Goal: Transaction & Acquisition: Purchase product/service

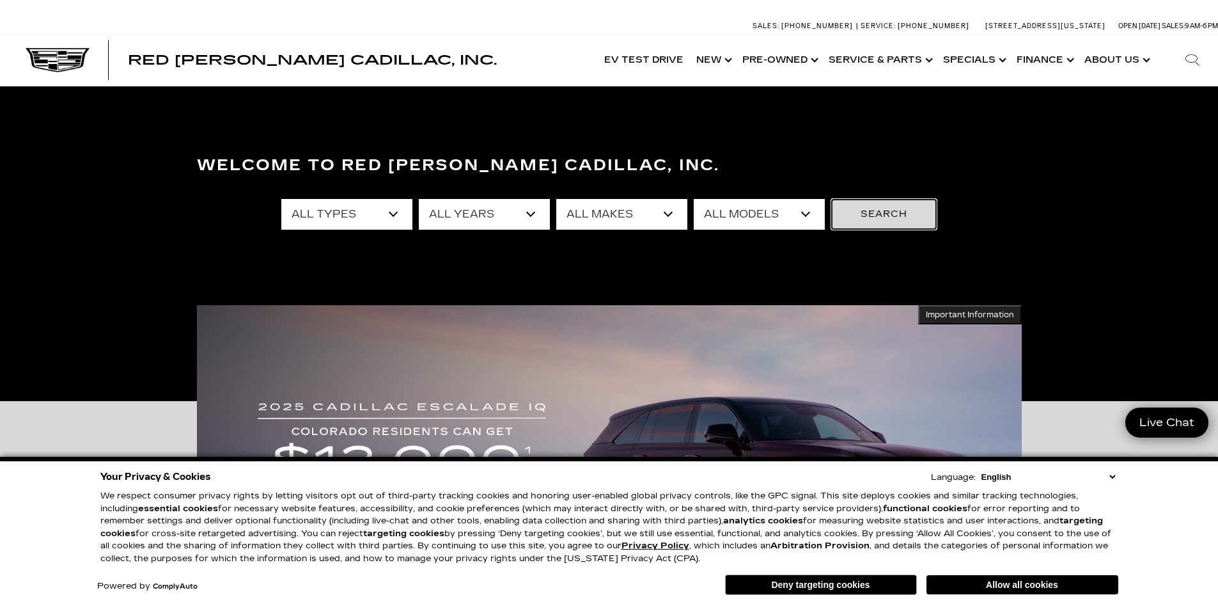
click at [861, 214] on button "Search" at bounding box center [884, 214] width 106 height 31
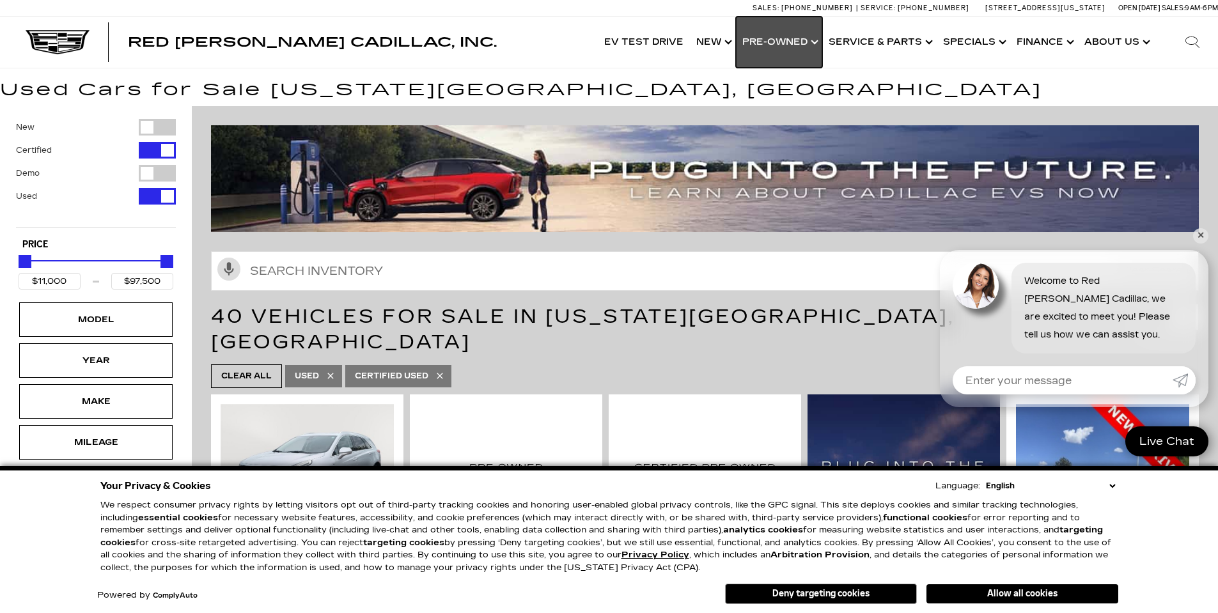
click at [801, 47] on link "Show Pre-Owned" at bounding box center [779, 42] width 86 height 51
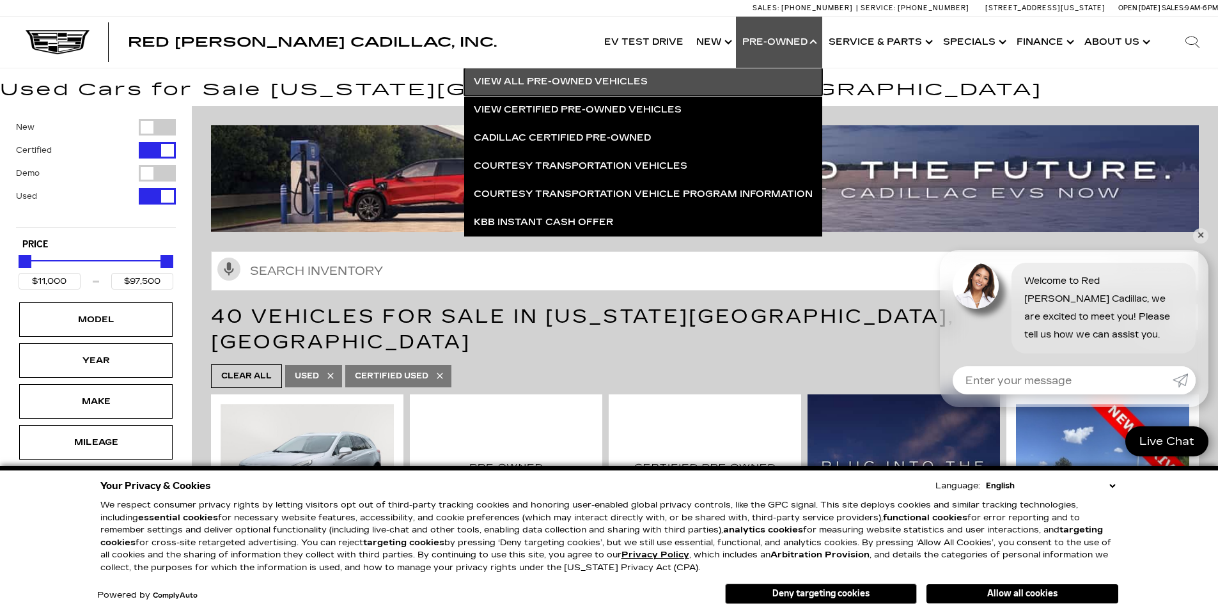
click at [630, 79] on link "View All Pre-Owned Vehicles" at bounding box center [643, 82] width 358 height 28
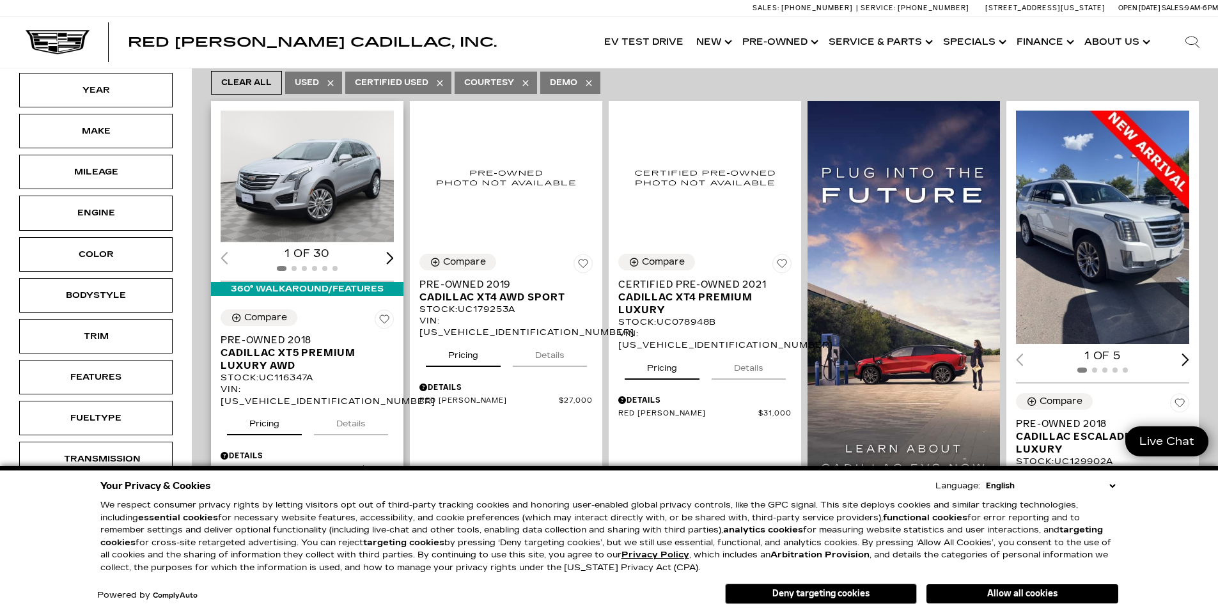
click at [320, 170] on img "1 / 2" at bounding box center [308, 177] width 175 height 132
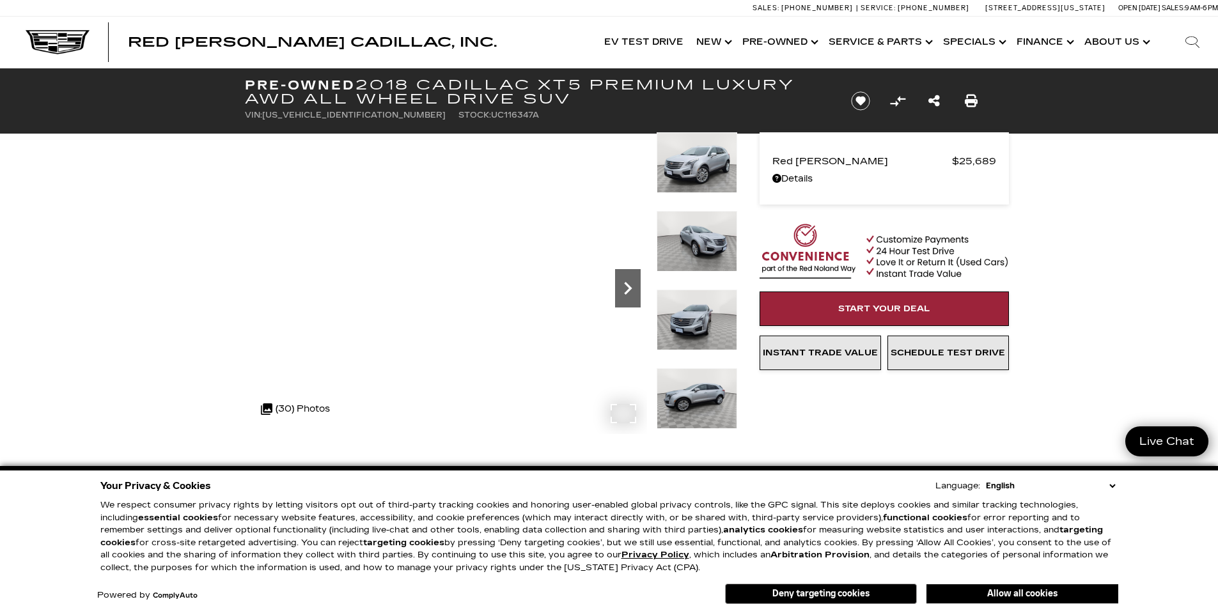
click at [620, 293] on icon "Next" at bounding box center [628, 289] width 26 height 26
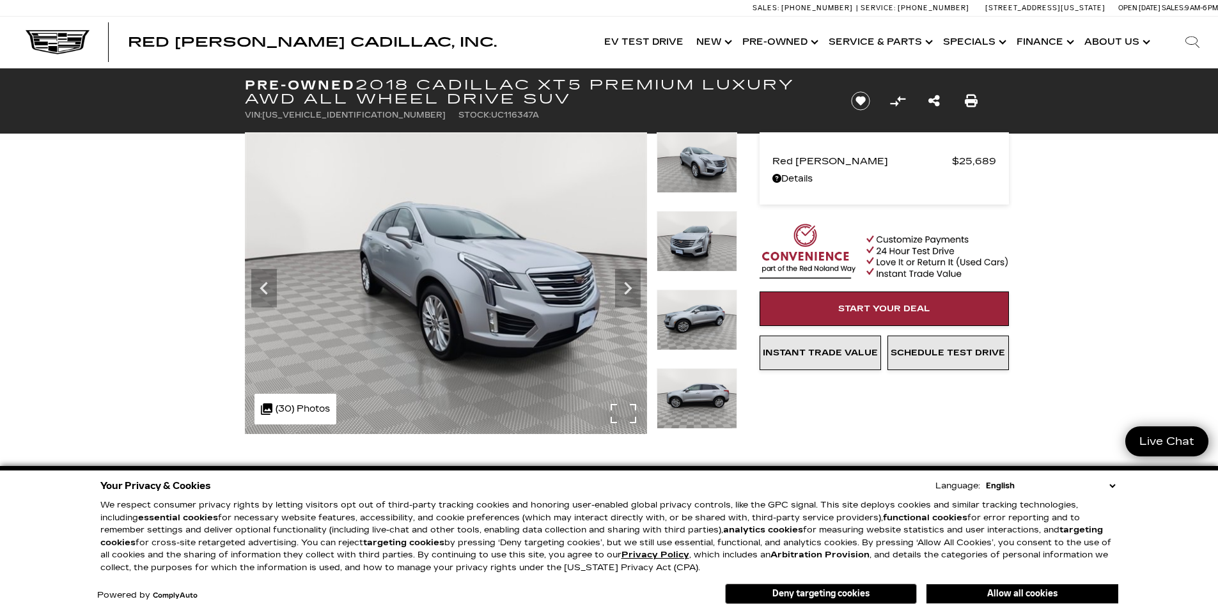
click at [453, 198] on img at bounding box center [446, 283] width 402 height 302
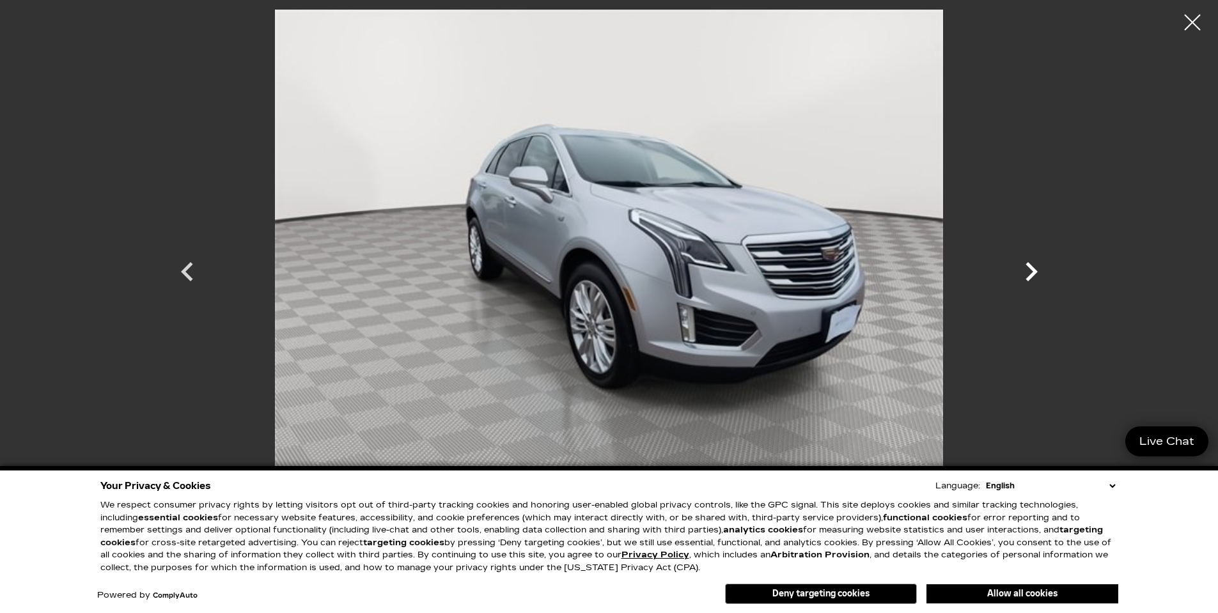
click at [1036, 272] on icon "Next" at bounding box center [1032, 271] width 12 height 19
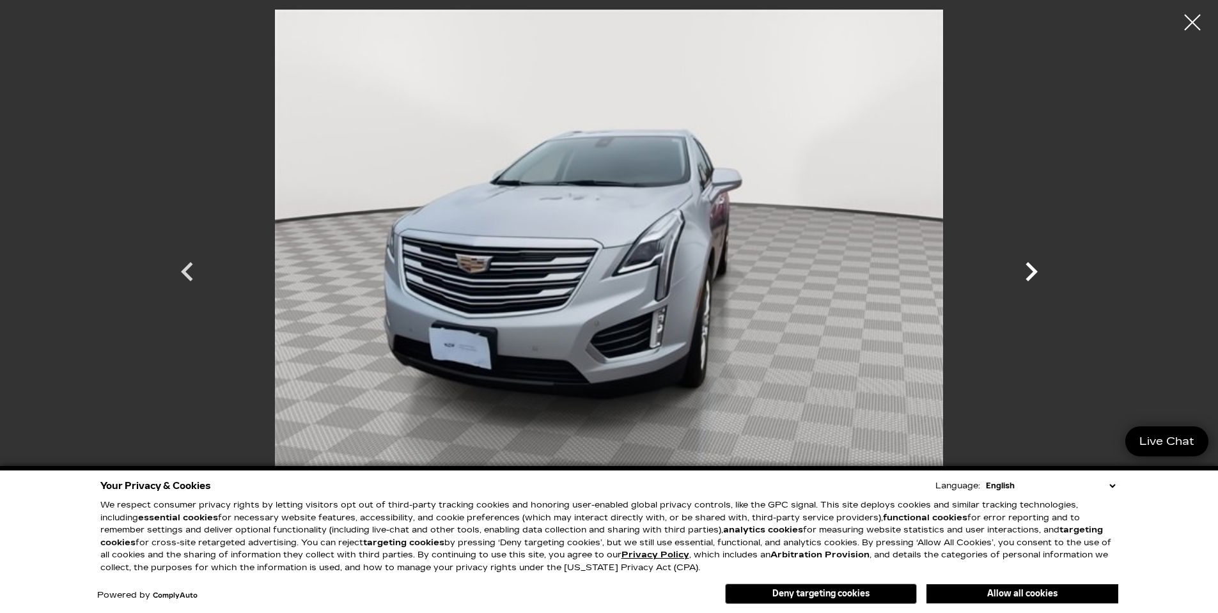
click at [1036, 272] on icon "Next" at bounding box center [1032, 271] width 12 height 19
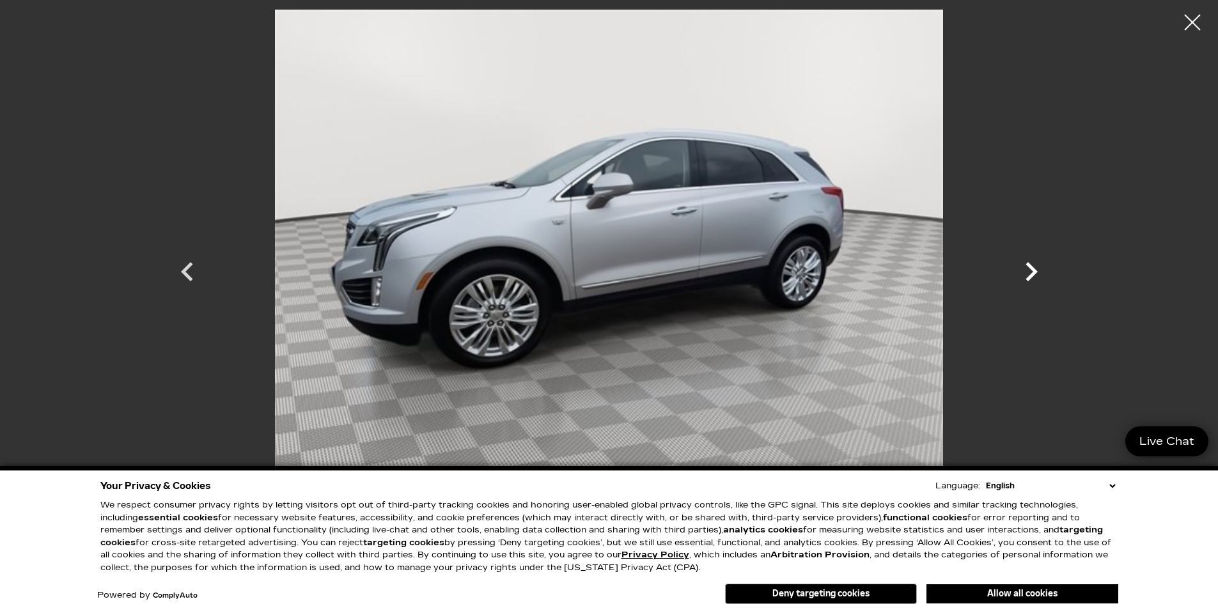
click at [1036, 272] on icon "Next" at bounding box center [1032, 271] width 12 height 19
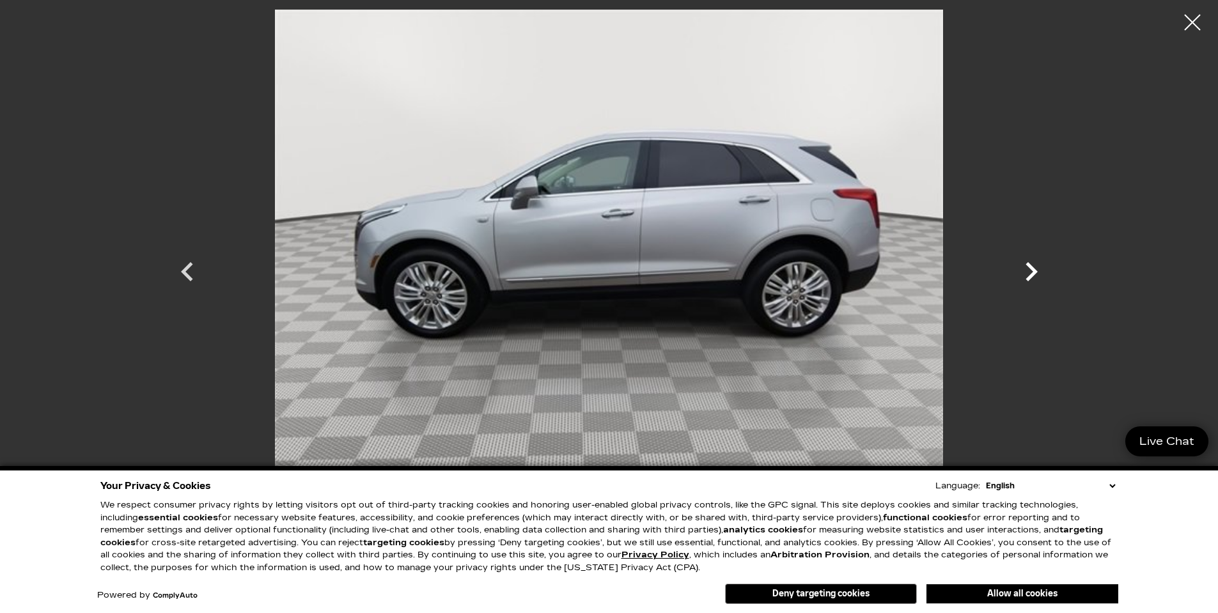
click at [1036, 272] on icon "Next" at bounding box center [1032, 271] width 12 height 19
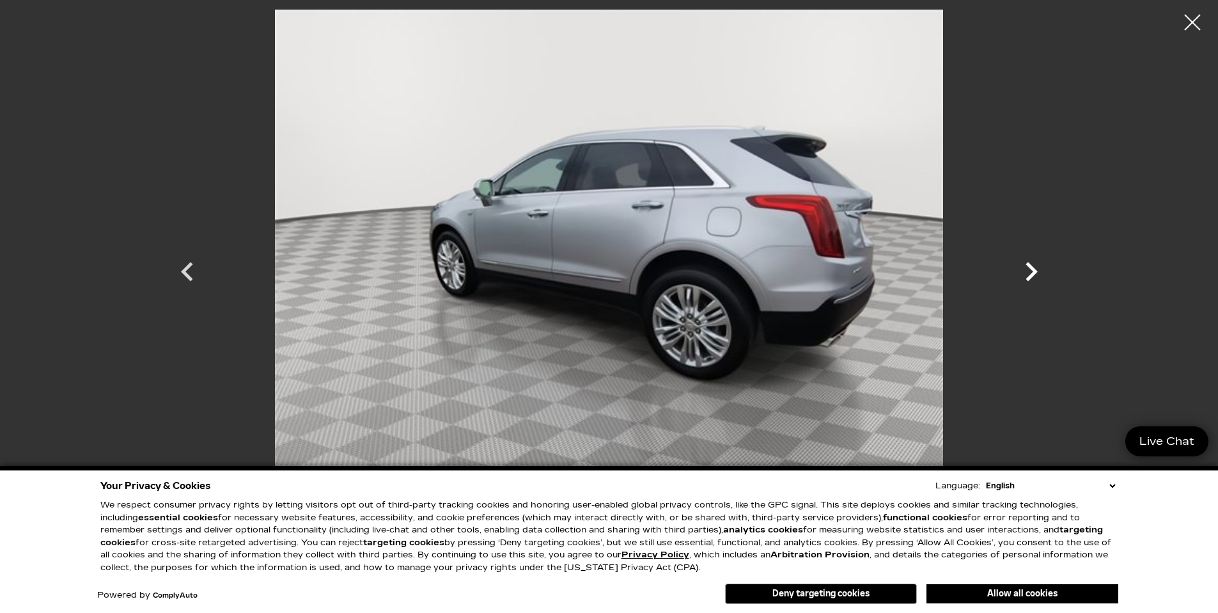
click at [1036, 272] on icon "Next" at bounding box center [1032, 271] width 12 height 19
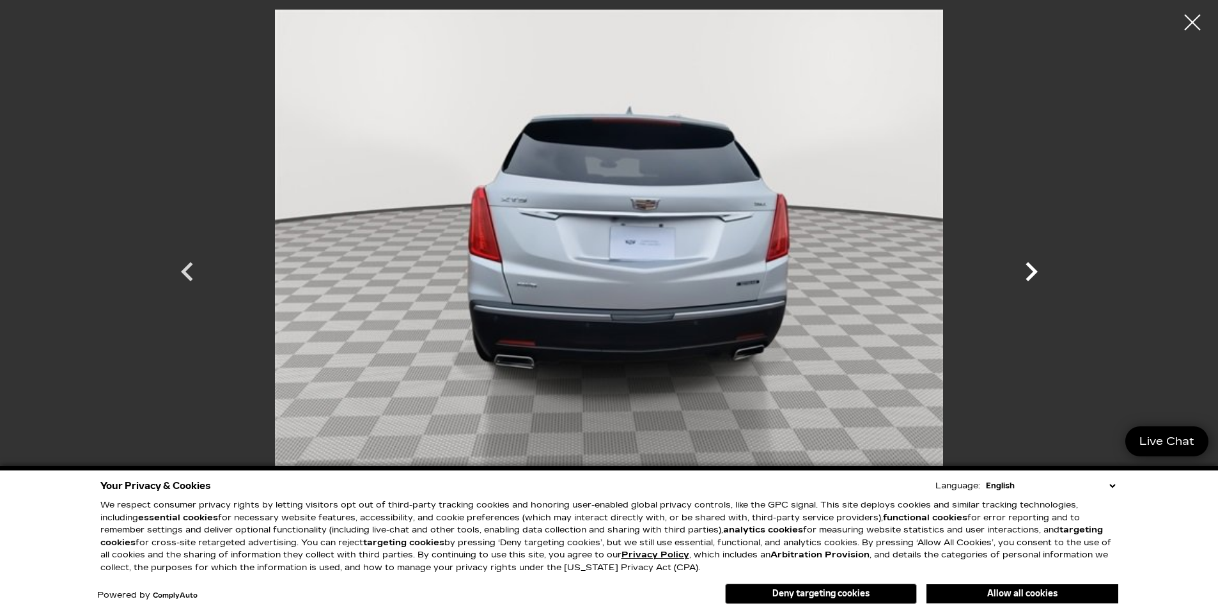
click at [1039, 270] on icon "Next" at bounding box center [1031, 272] width 38 height 38
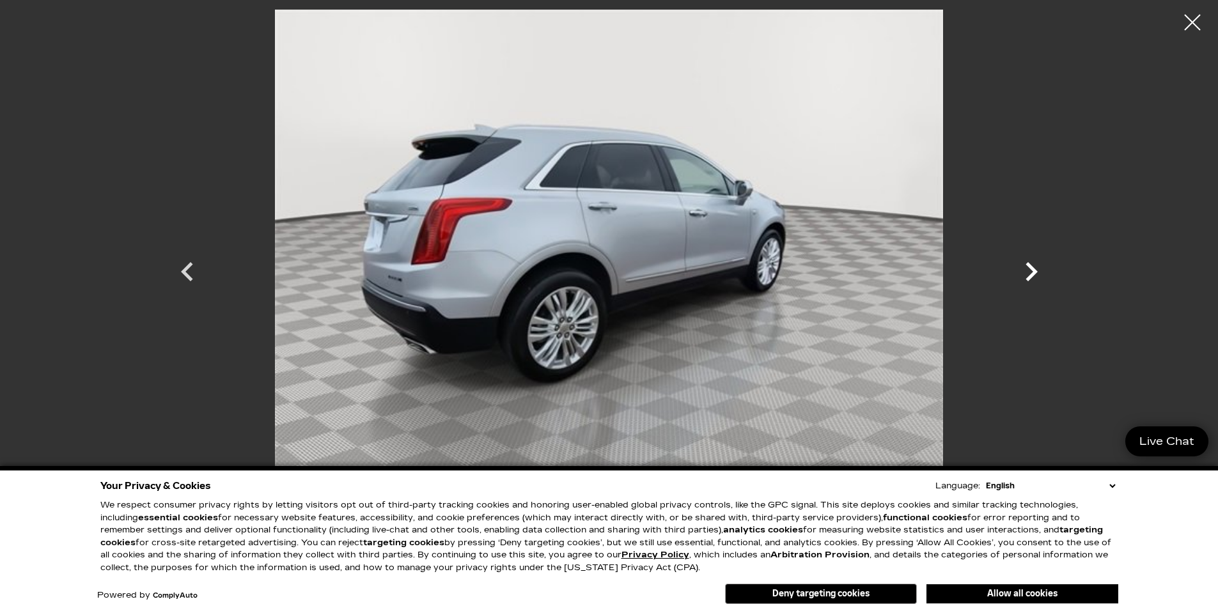
click at [1036, 270] on icon "Next" at bounding box center [1031, 272] width 38 height 38
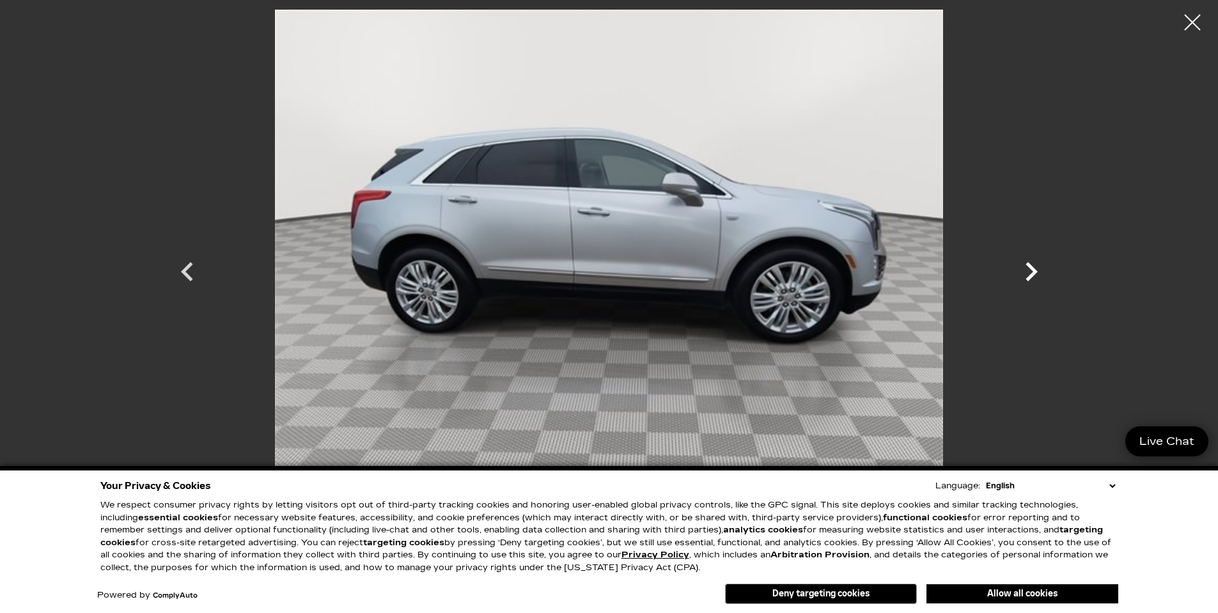
click at [1036, 270] on icon "Next" at bounding box center [1031, 272] width 38 height 38
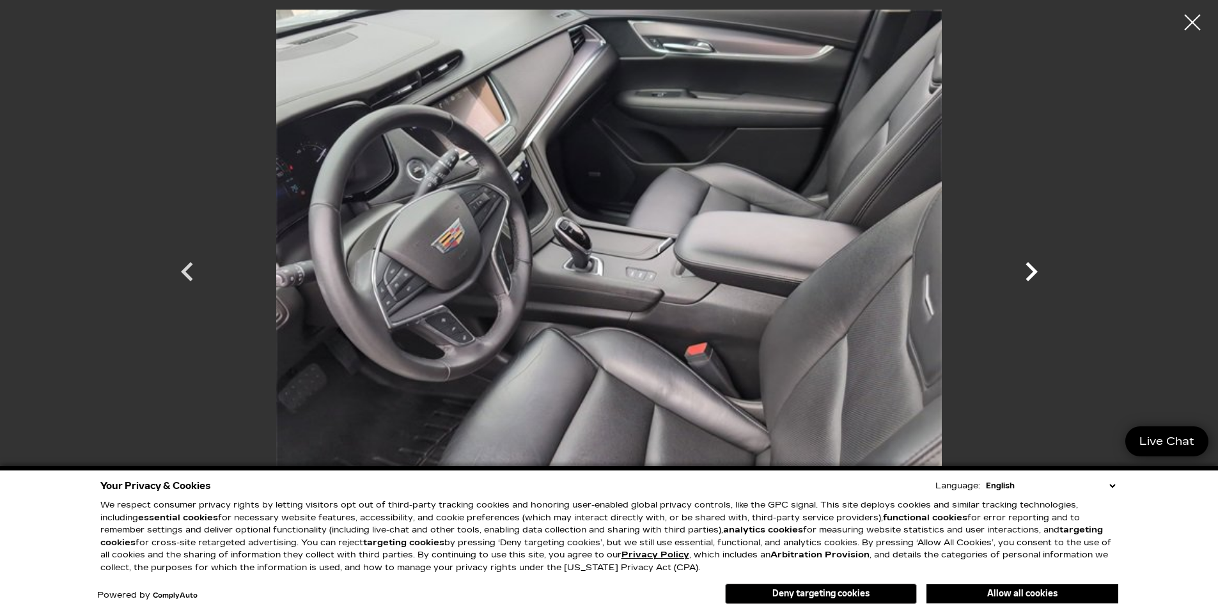
click at [1036, 270] on icon "Next" at bounding box center [1031, 272] width 38 height 38
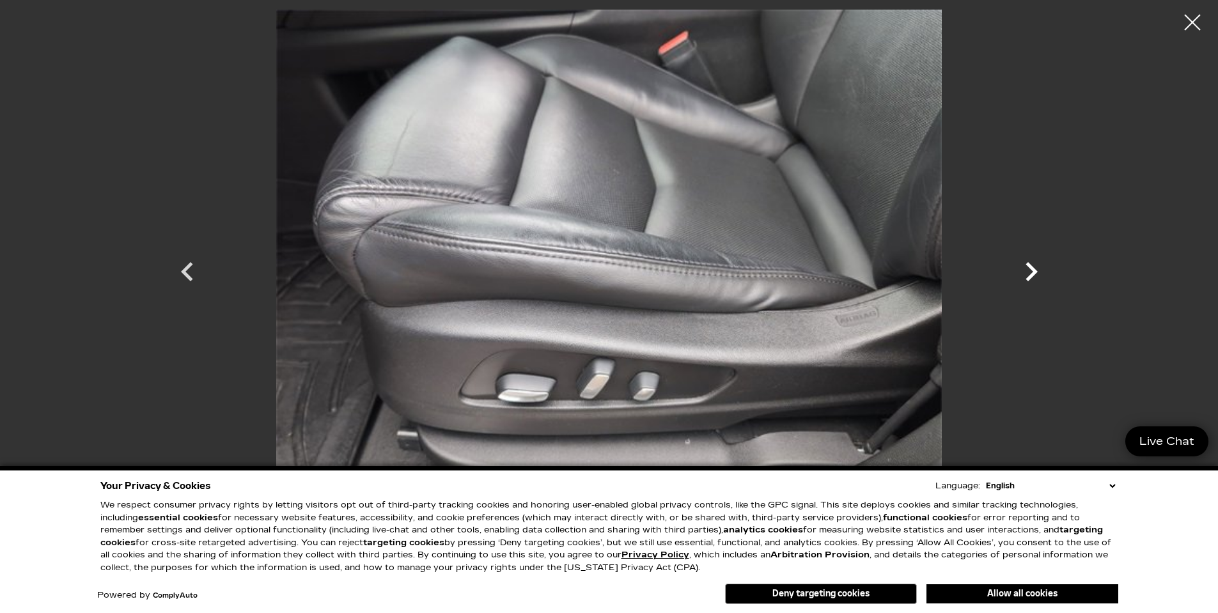
click at [1034, 271] on icon "Next" at bounding box center [1032, 271] width 12 height 19
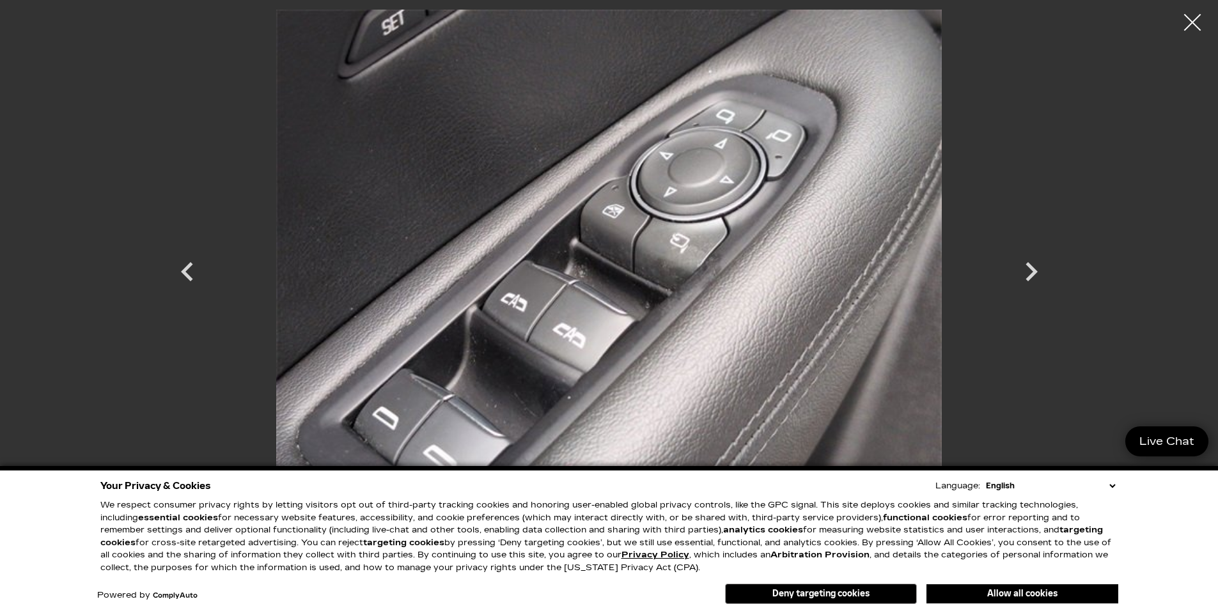
click at [1194, 19] on div at bounding box center [1193, 23] width 34 height 34
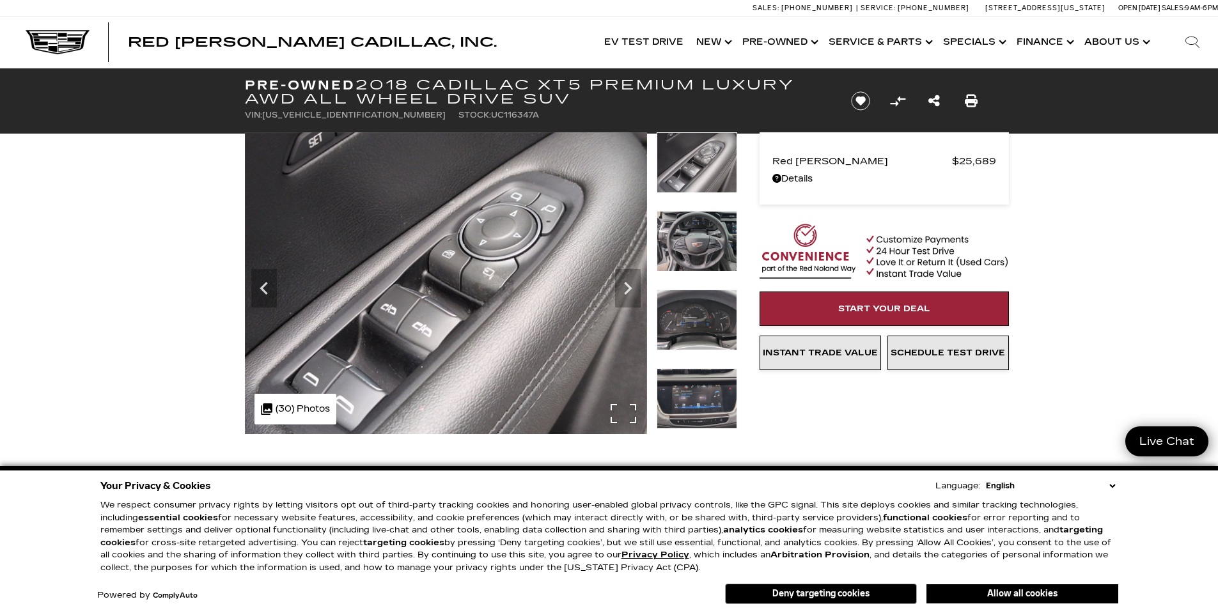
click at [297, 407] on div ".cls-1, .cls-3 { fill: #c50033; } .cls-1 { clip-rule: evenodd; } .cls-2 { clip-…" at bounding box center [295, 409] width 82 height 31
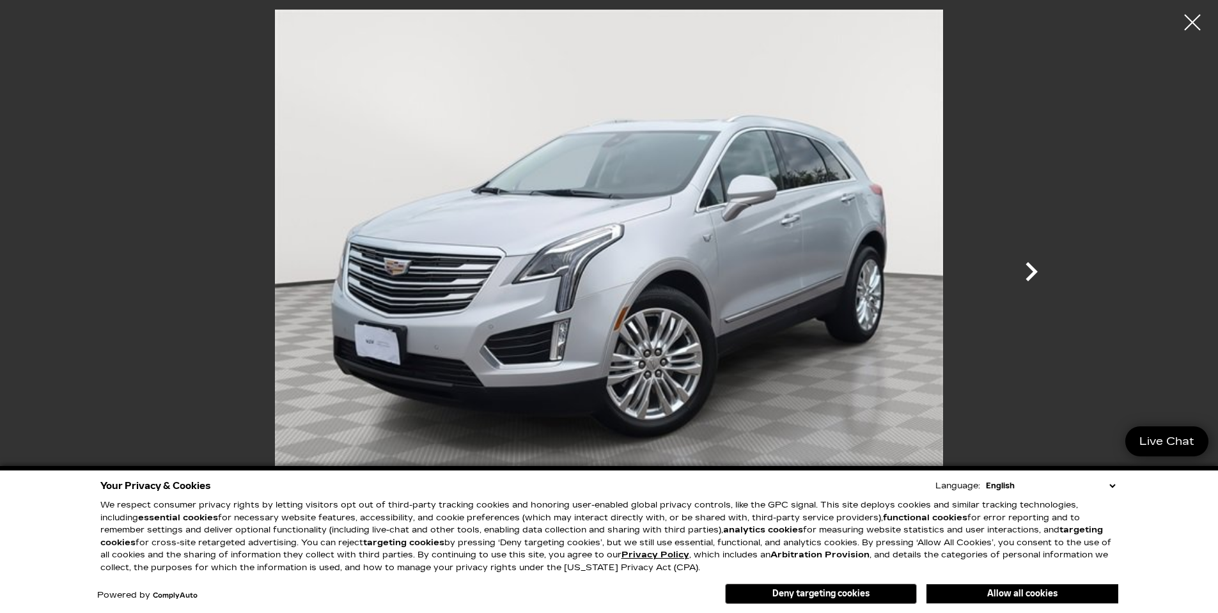
click at [1033, 271] on icon "Next" at bounding box center [1032, 271] width 12 height 19
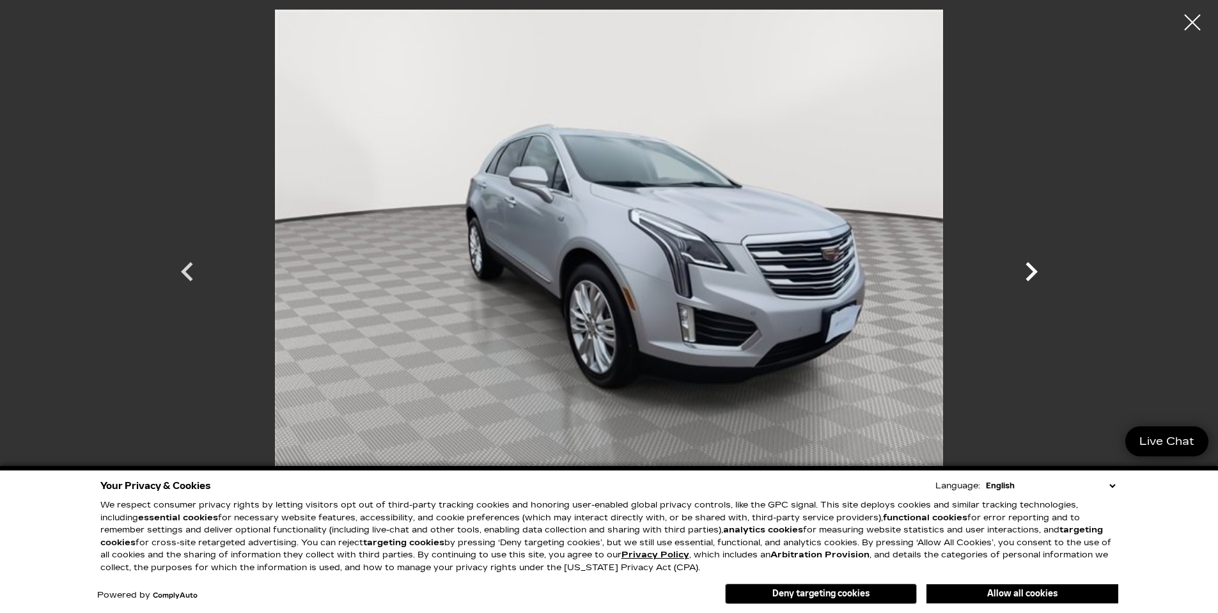
click at [1033, 271] on icon "Next" at bounding box center [1032, 271] width 12 height 19
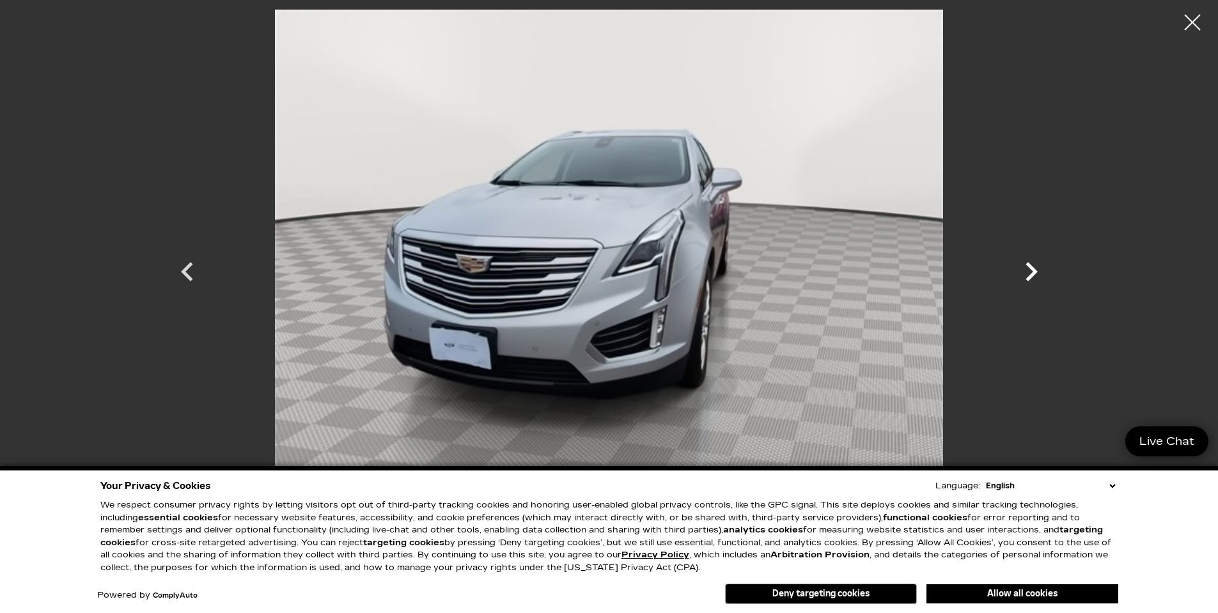
click at [1033, 271] on icon "Next" at bounding box center [1032, 271] width 12 height 19
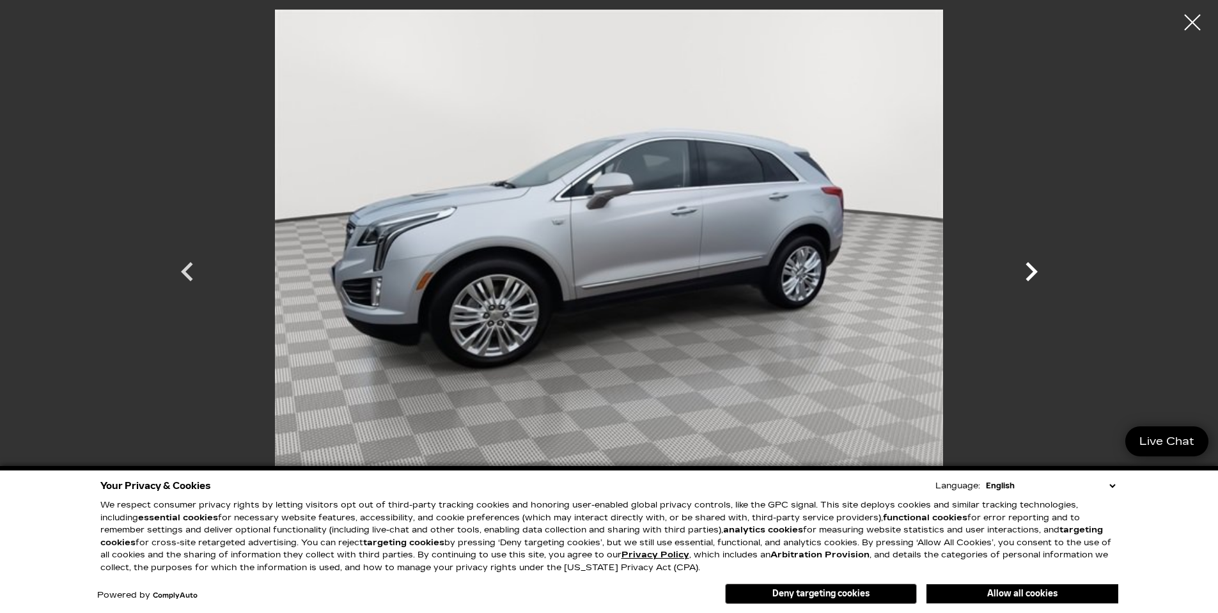
click at [1033, 271] on icon "Next" at bounding box center [1032, 271] width 12 height 19
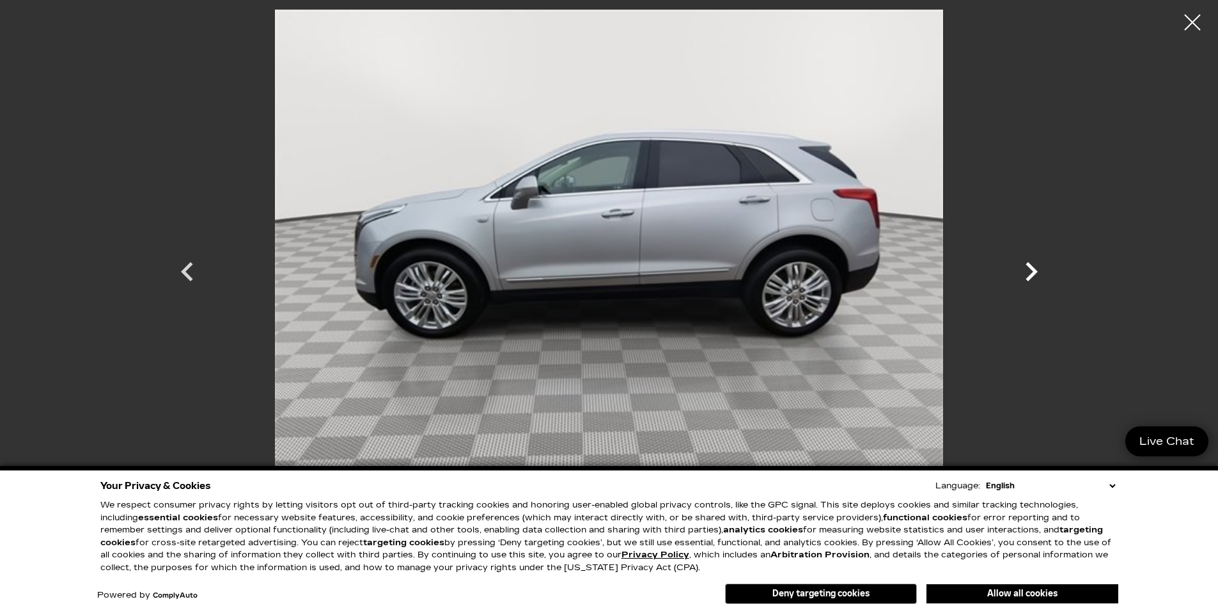
click at [1033, 271] on icon "Next" at bounding box center [1032, 271] width 12 height 19
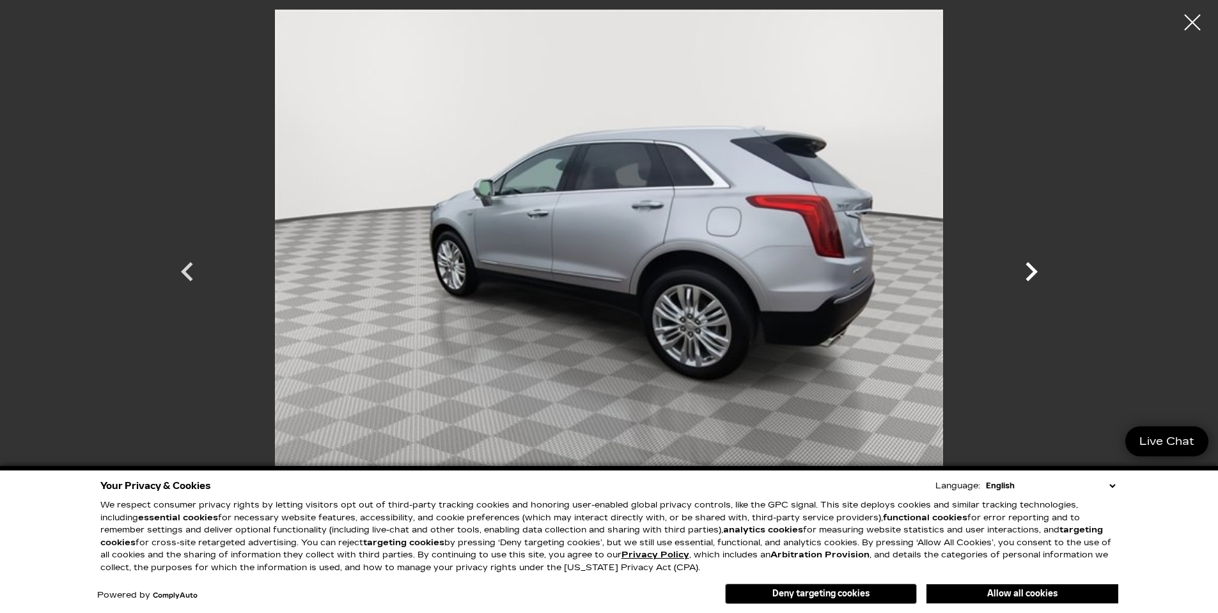
click at [1033, 271] on icon "Next" at bounding box center [1032, 271] width 12 height 19
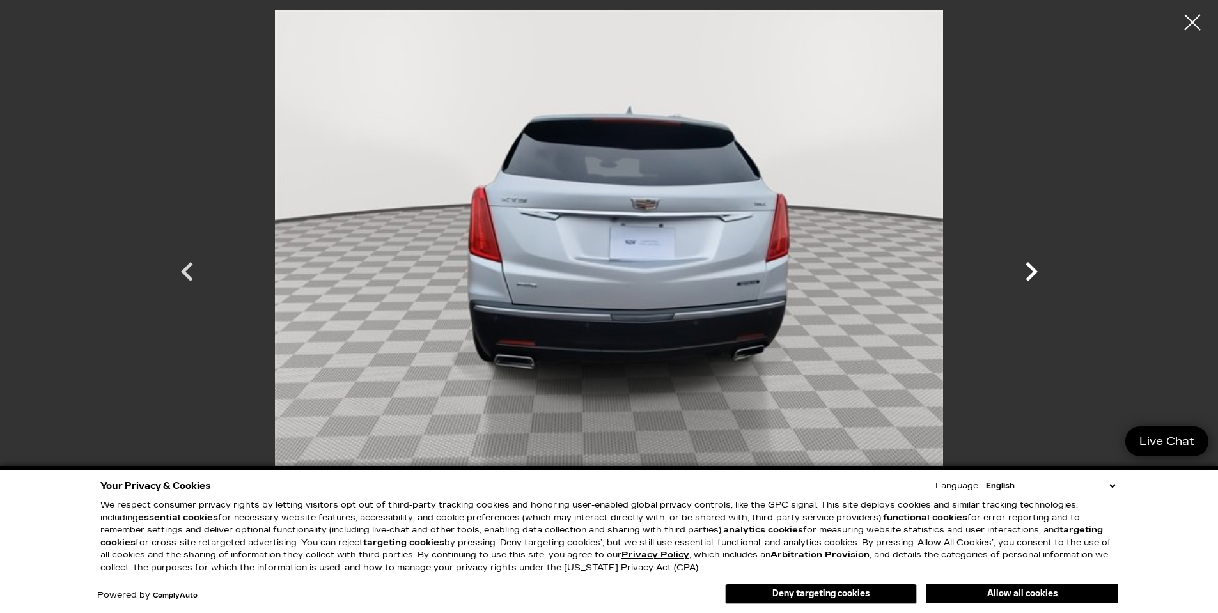
click at [1033, 271] on icon "Next" at bounding box center [1032, 271] width 12 height 19
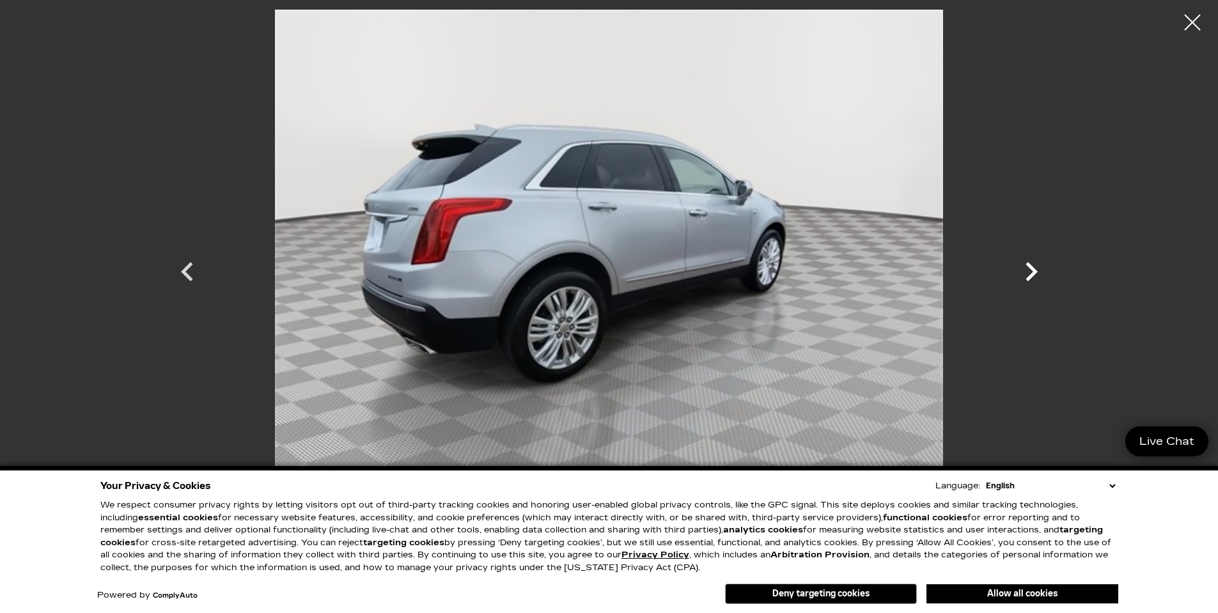
click at [1033, 271] on icon "Next" at bounding box center [1032, 271] width 12 height 19
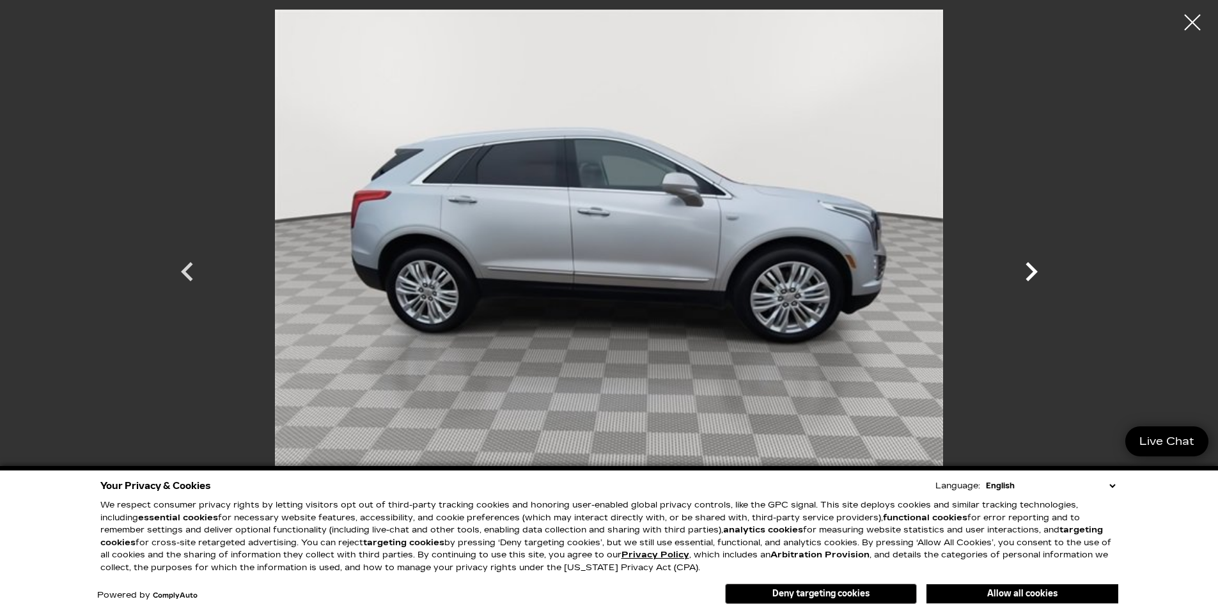
click at [1033, 271] on icon "Next" at bounding box center [1032, 271] width 12 height 19
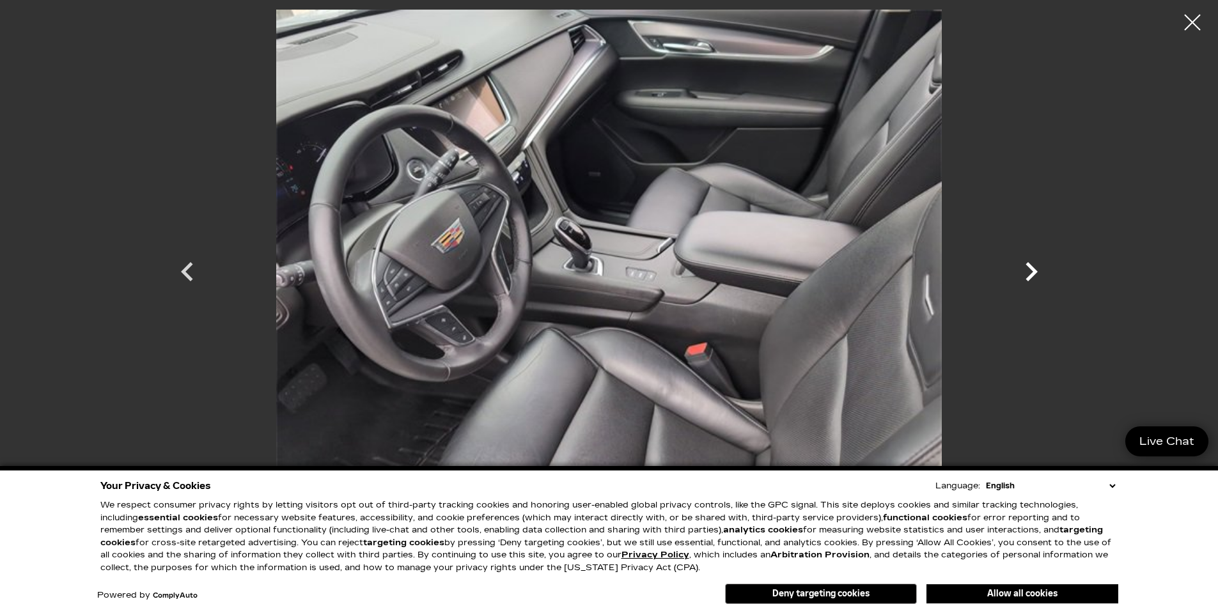
click at [1033, 271] on icon "Next" at bounding box center [1032, 271] width 12 height 19
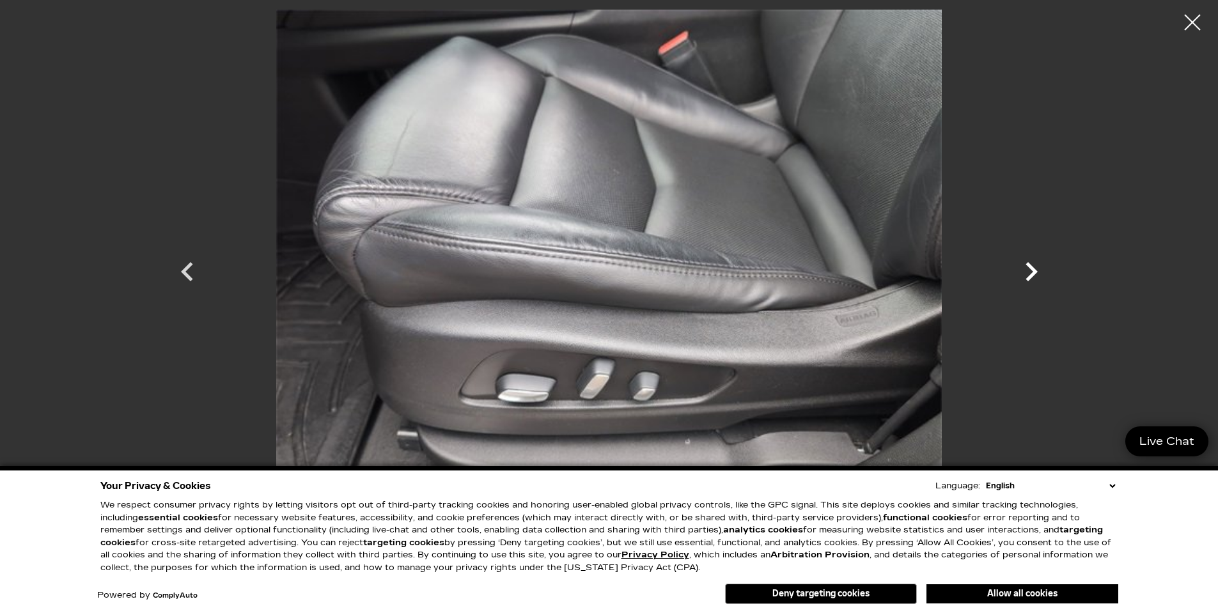
click at [1033, 271] on icon "Next" at bounding box center [1032, 271] width 12 height 19
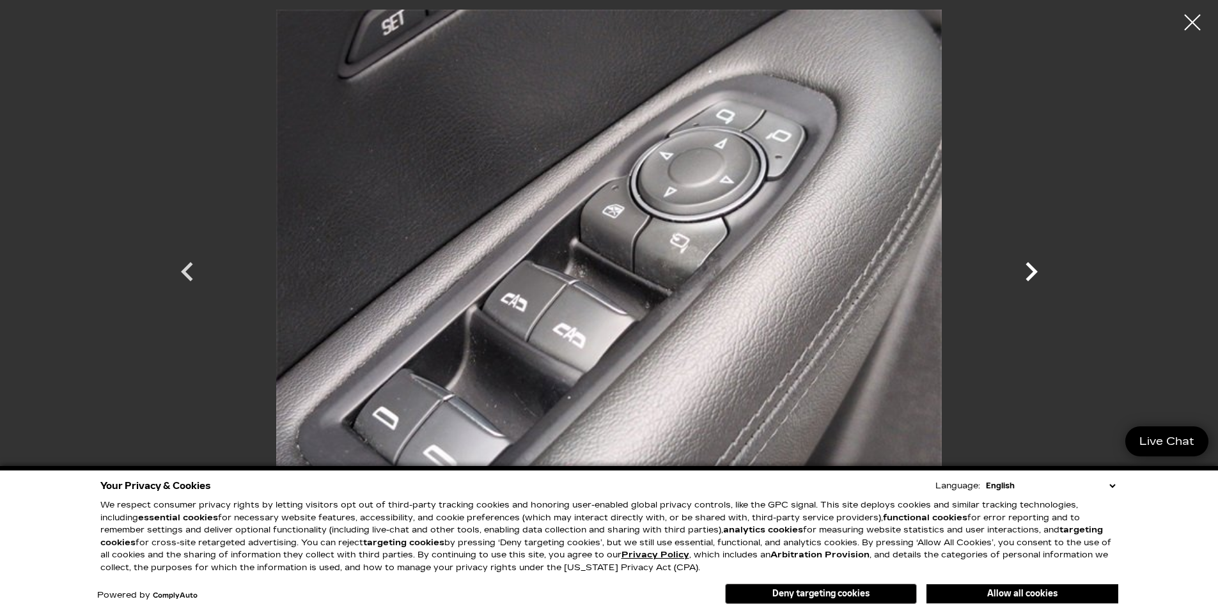
click at [1033, 271] on icon "Next" at bounding box center [1032, 271] width 12 height 19
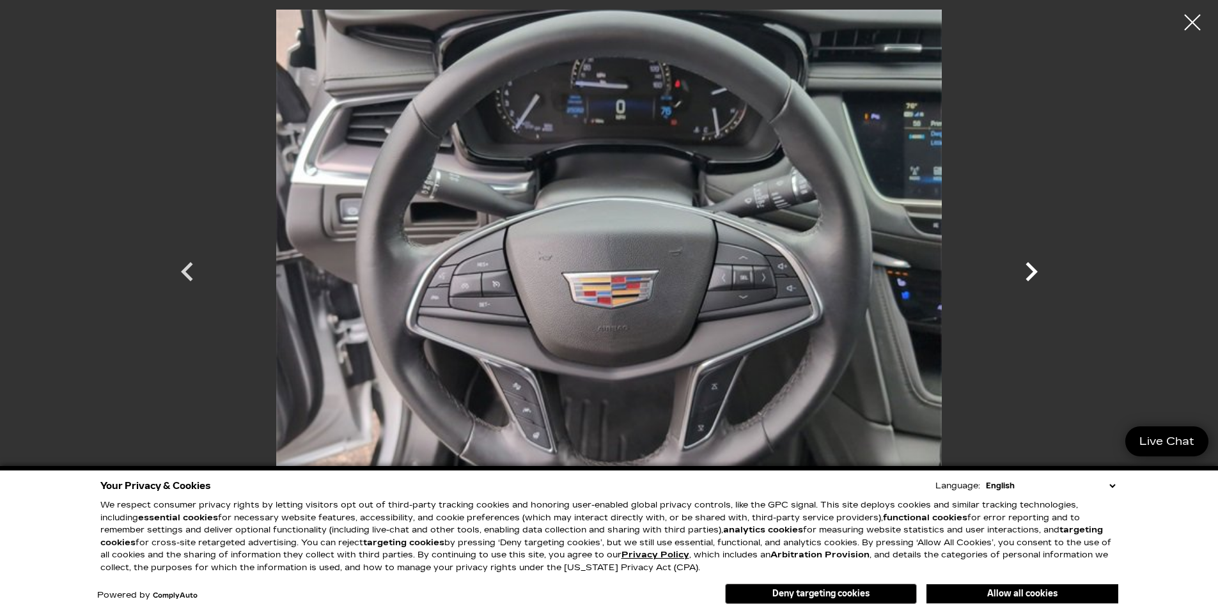
click at [1033, 271] on icon "Next" at bounding box center [1032, 271] width 12 height 19
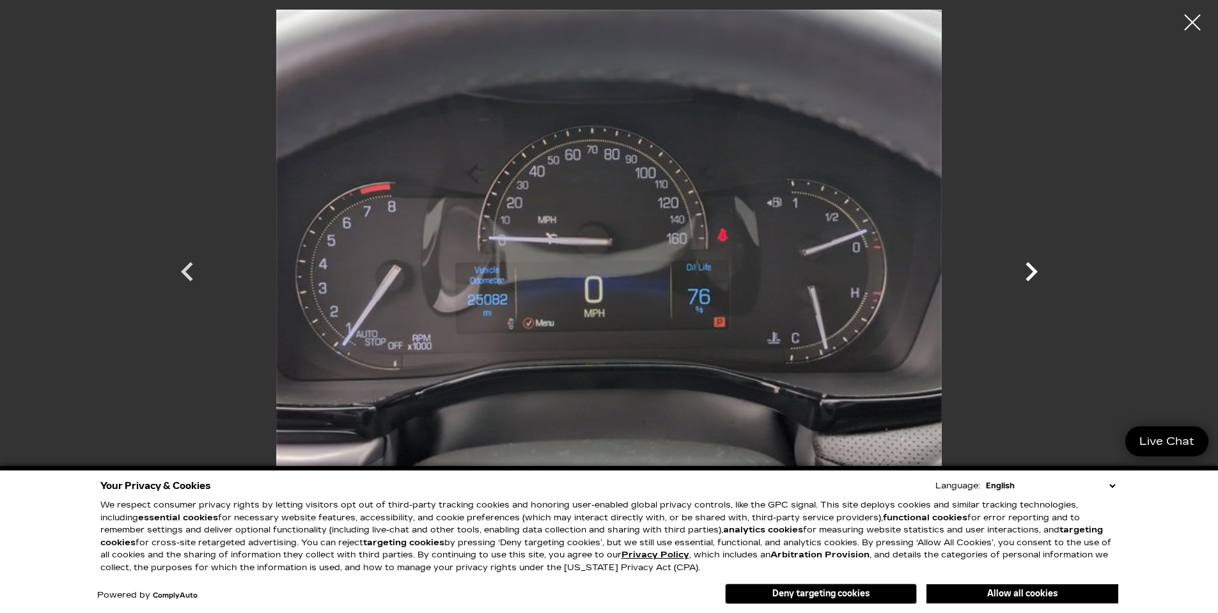
click at [1027, 273] on icon "Next" at bounding box center [1031, 272] width 38 height 38
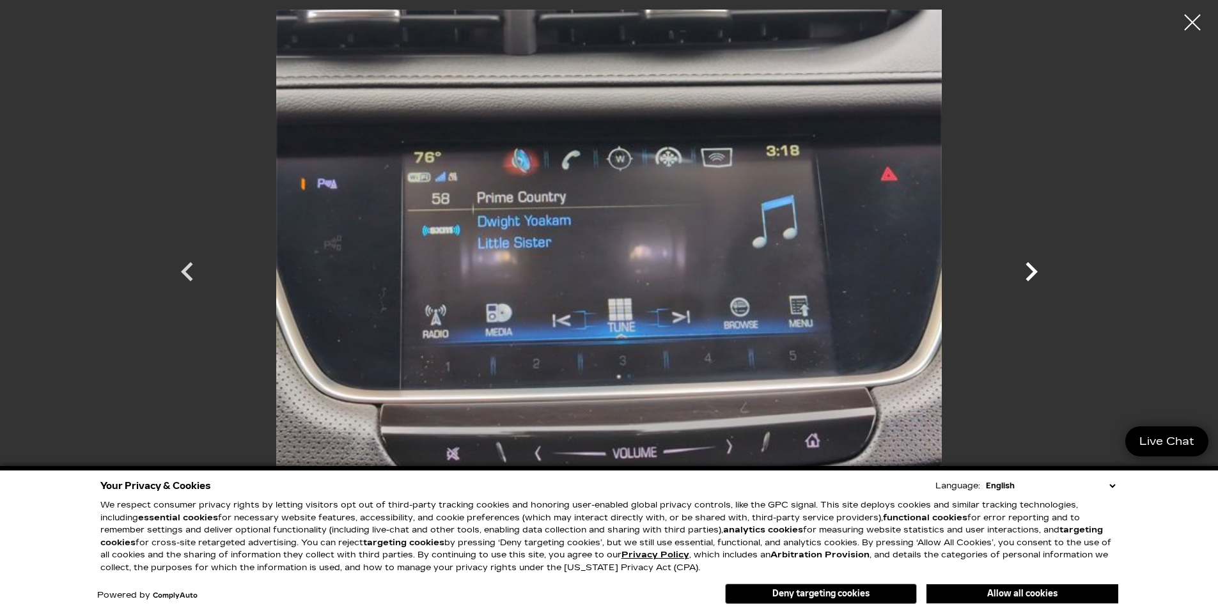
click at [1029, 273] on icon "Next" at bounding box center [1031, 272] width 38 height 38
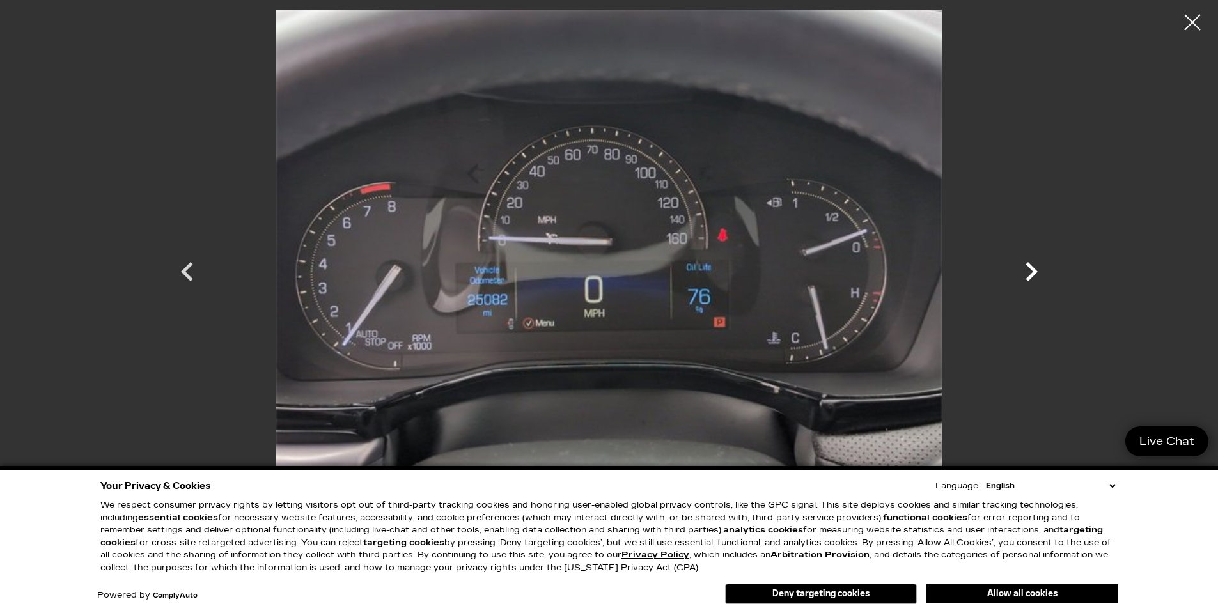
click at [1029, 273] on icon "Next" at bounding box center [1031, 272] width 38 height 38
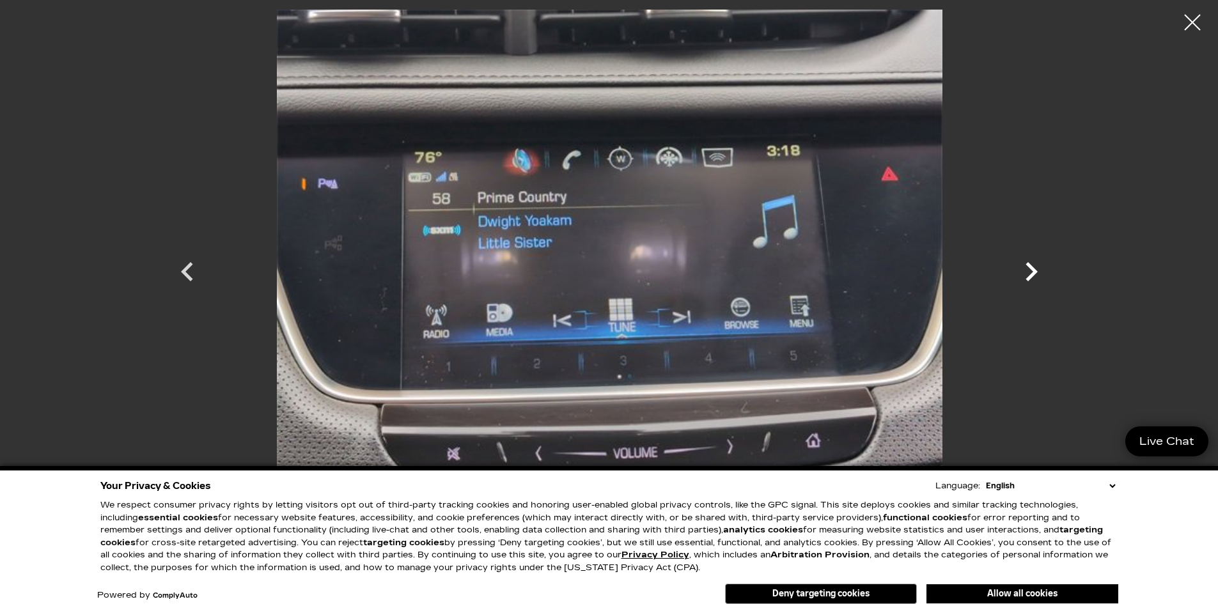
click at [1031, 273] on icon "Next" at bounding box center [1031, 272] width 38 height 38
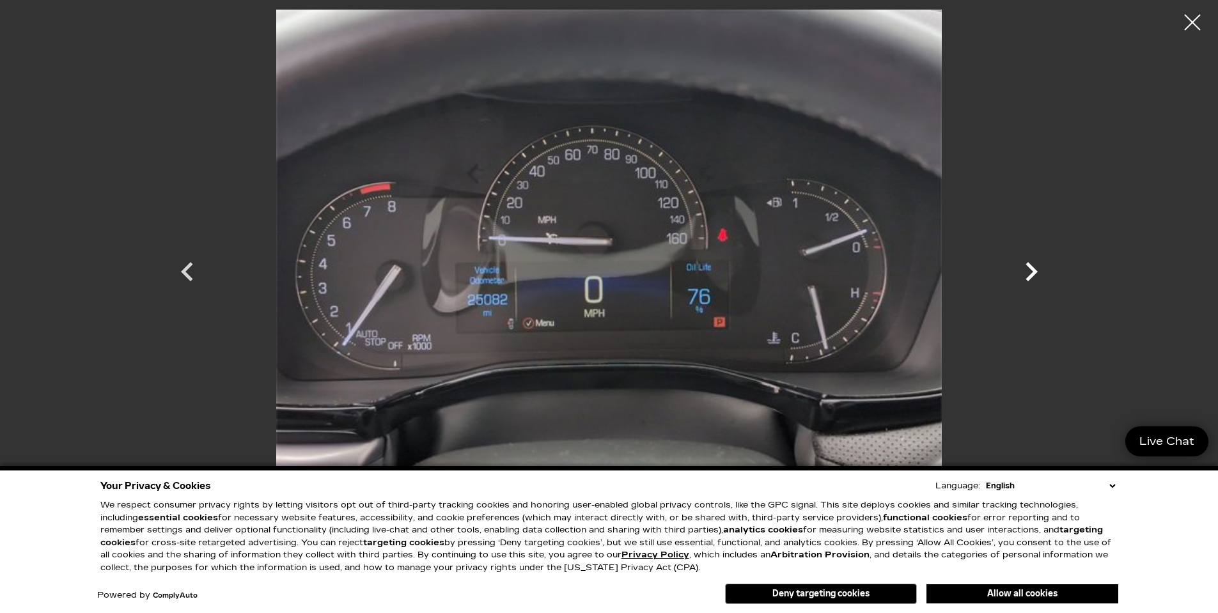
click at [1031, 273] on icon "Next" at bounding box center [1031, 272] width 38 height 38
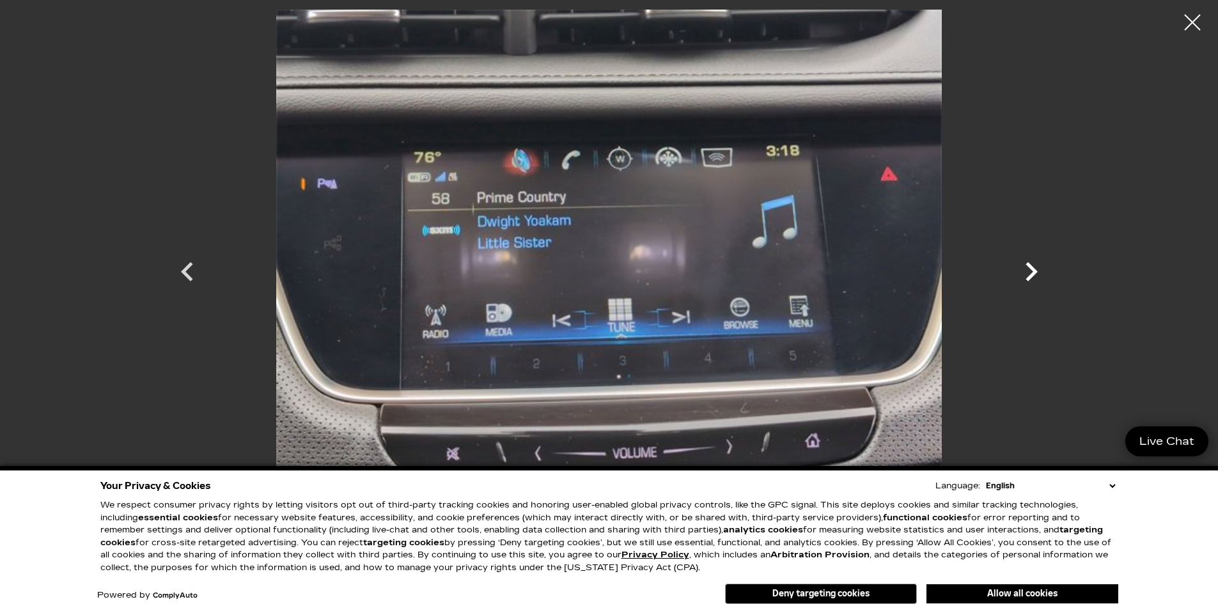
click at [1031, 273] on icon "Next" at bounding box center [1031, 272] width 38 height 38
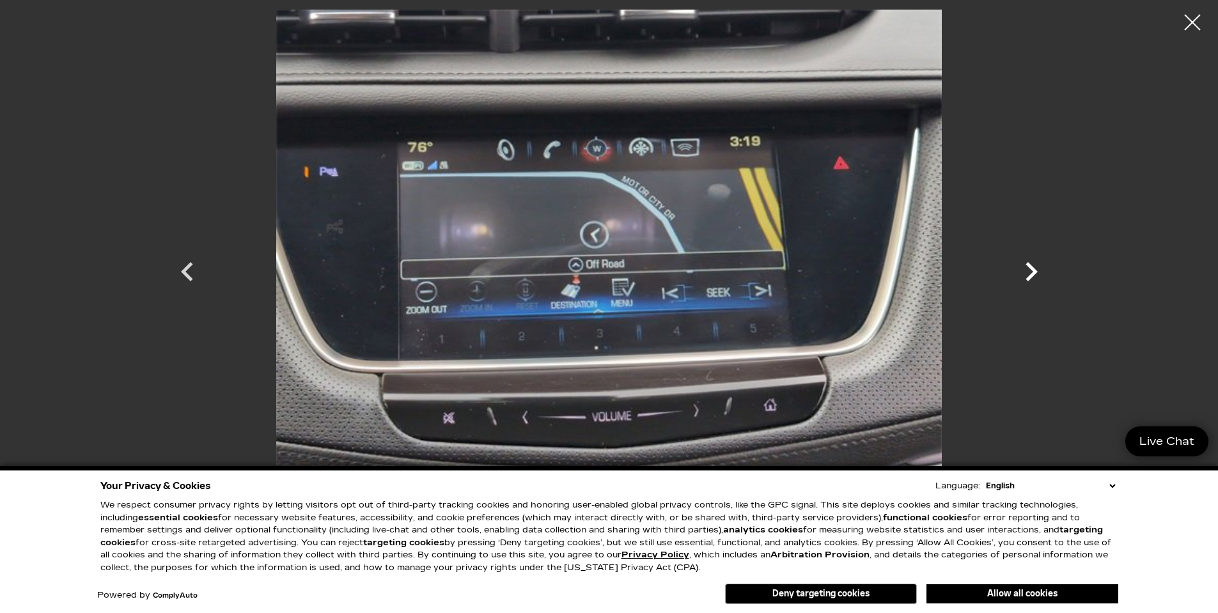
click at [1031, 273] on icon "Next" at bounding box center [1031, 272] width 38 height 38
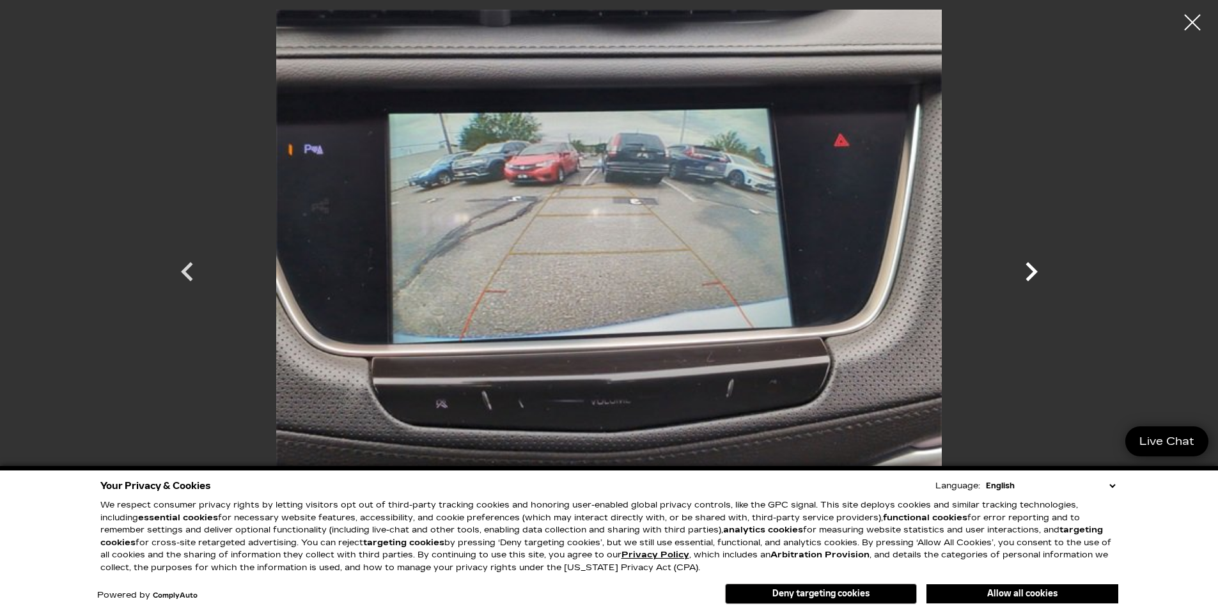
click at [1031, 273] on icon "Next" at bounding box center [1031, 272] width 38 height 38
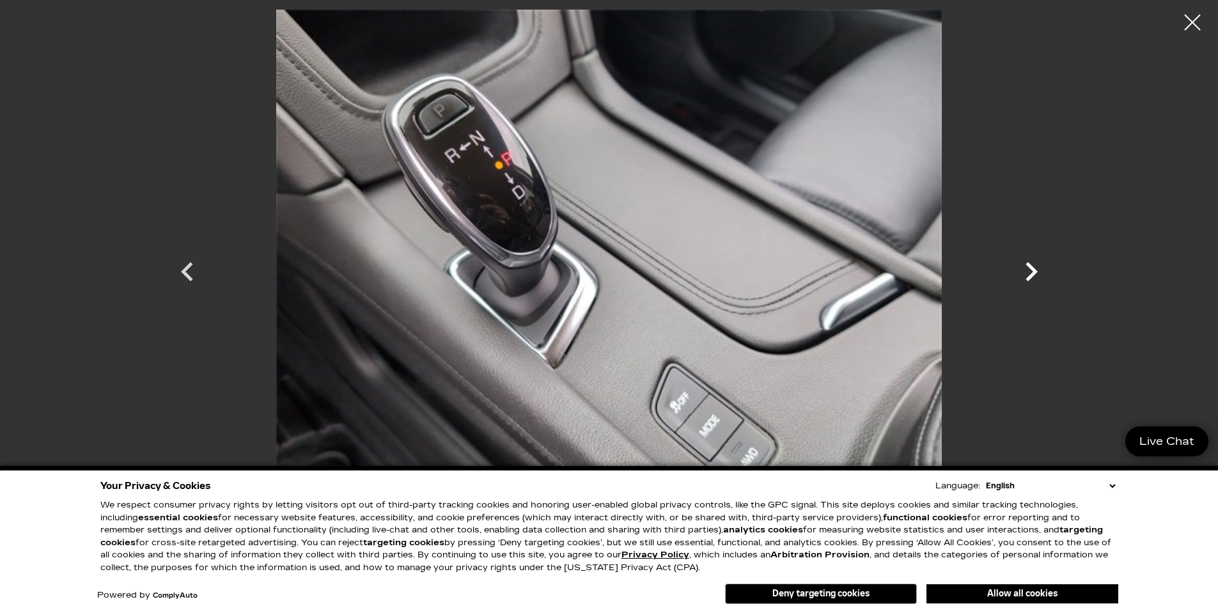
click at [1031, 273] on icon "Next" at bounding box center [1031, 272] width 38 height 38
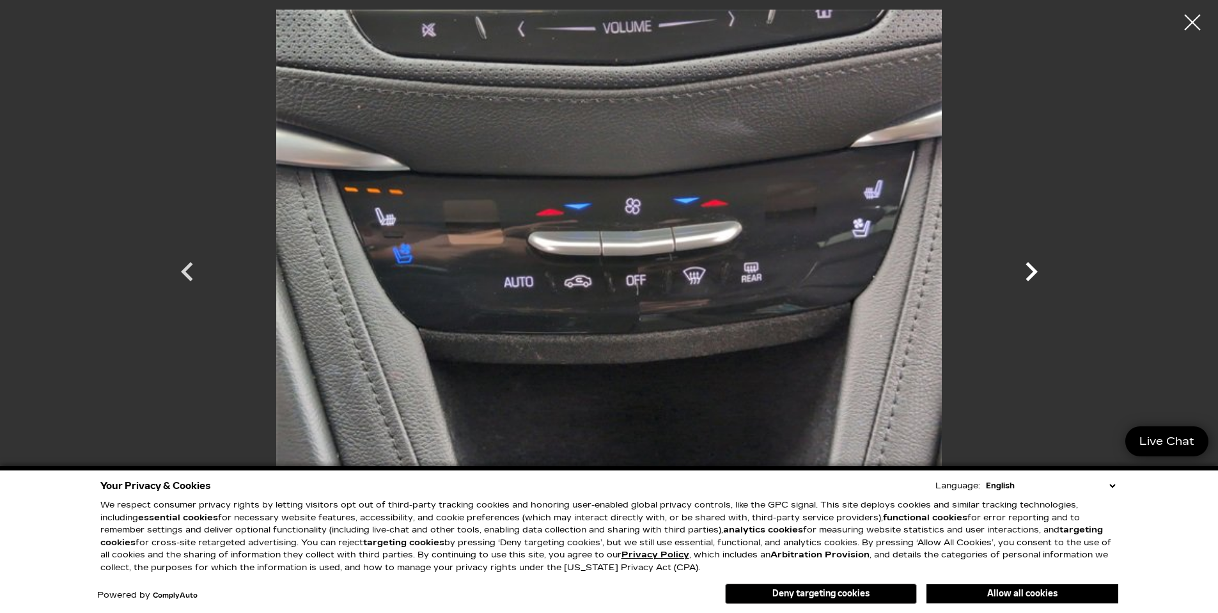
click at [1031, 273] on icon "Next" at bounding box center [1031, 272] width 38 height 38
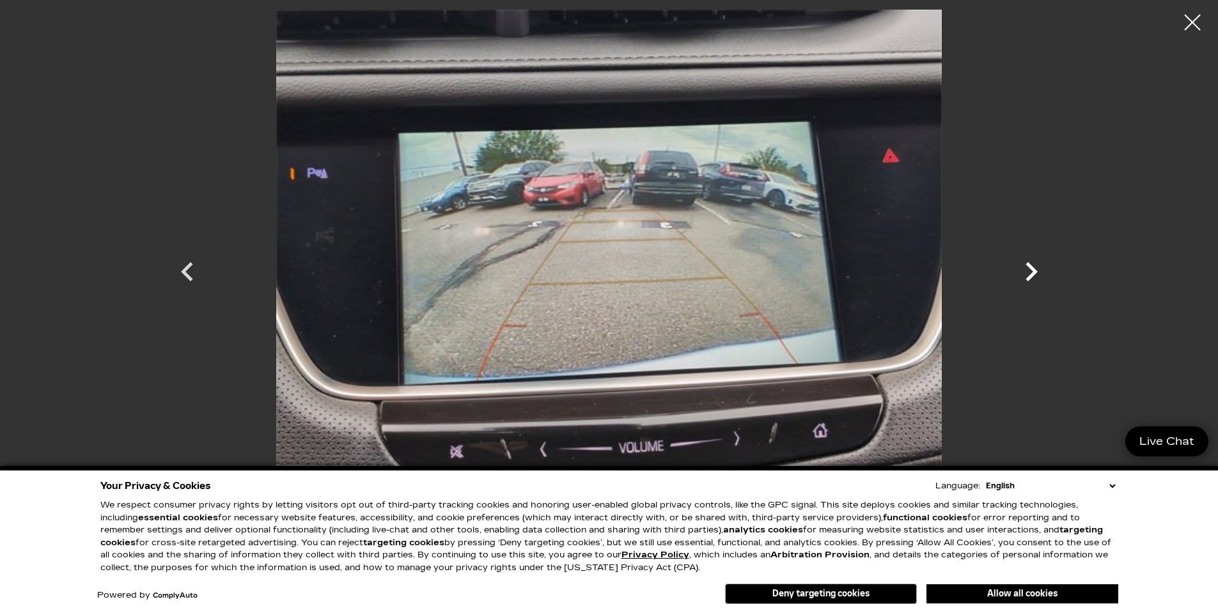
click at [1031, 273] on icon "Next" at bounding box center [1031, 272] width 38 height 38
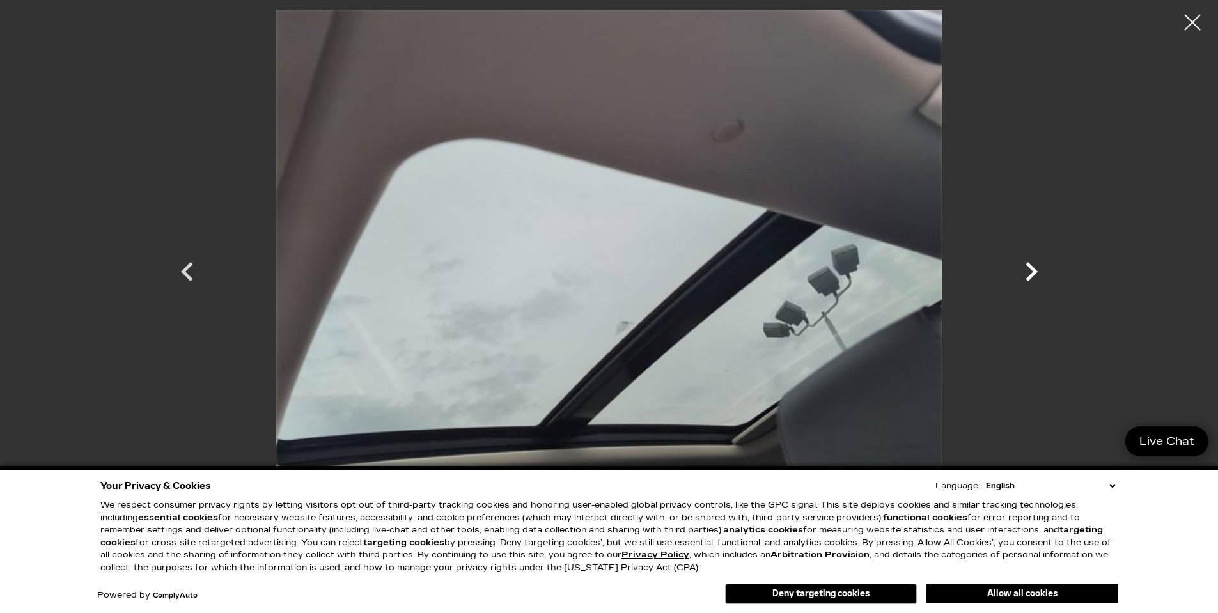
click at [1031, 273] on icon "Next" at bounding box center [1031, 272] width 38 height 38
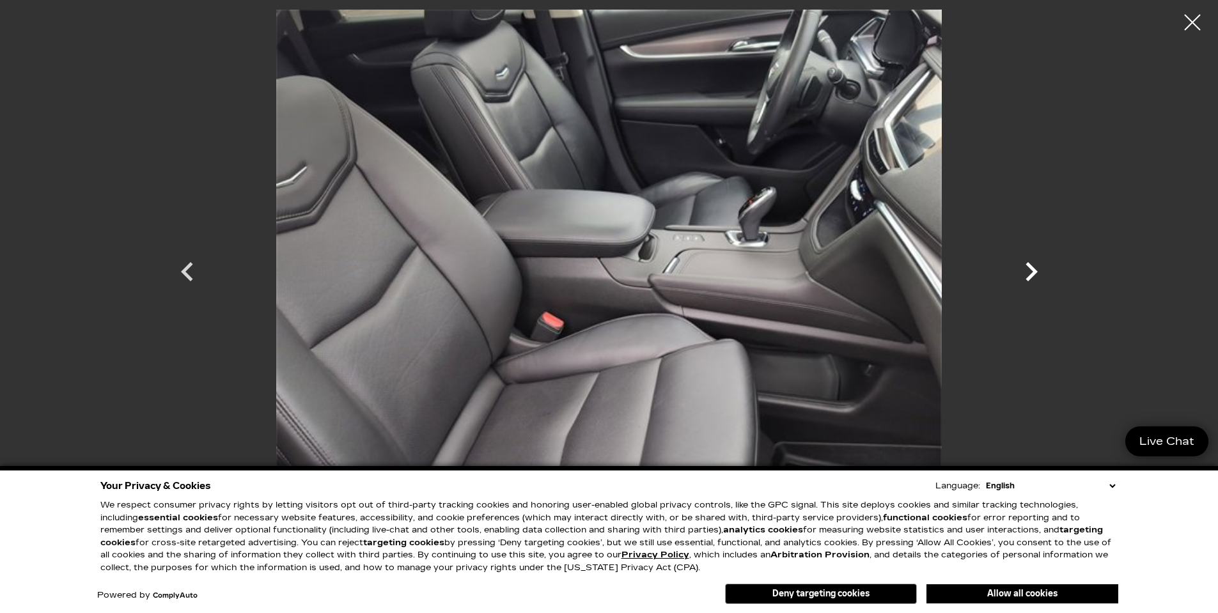
click at [1031, 273] on icon "Next" at bounding box center [1031, 272] width 38 height 38
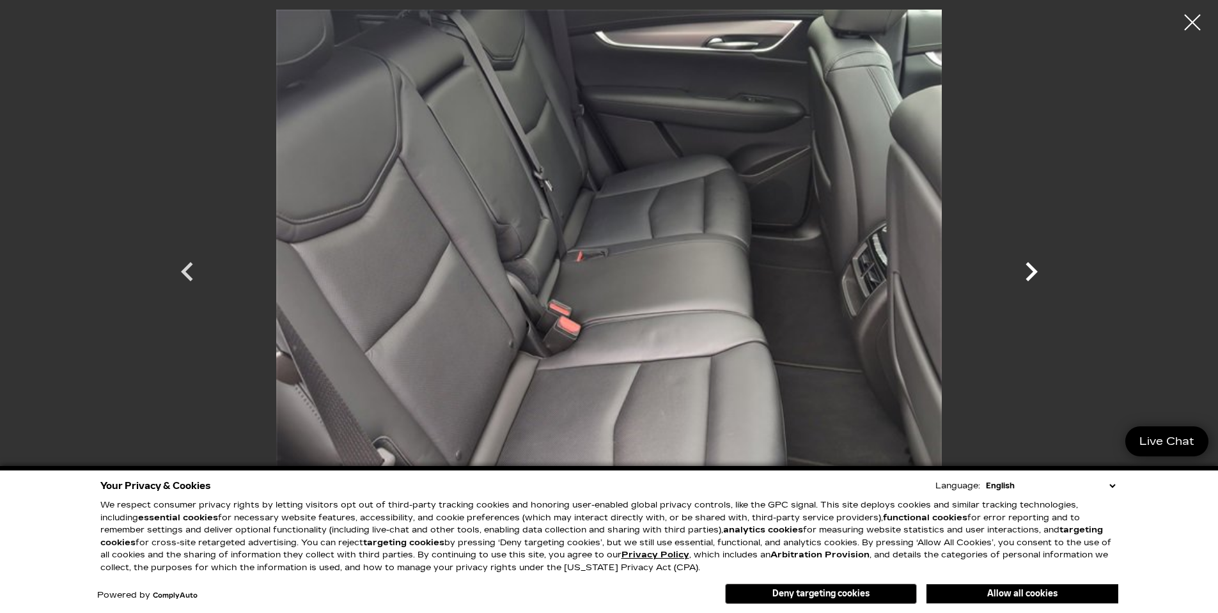
click at [1031, 273] on icon "Next" at bounding box center [1031, 272] width 38 height 38
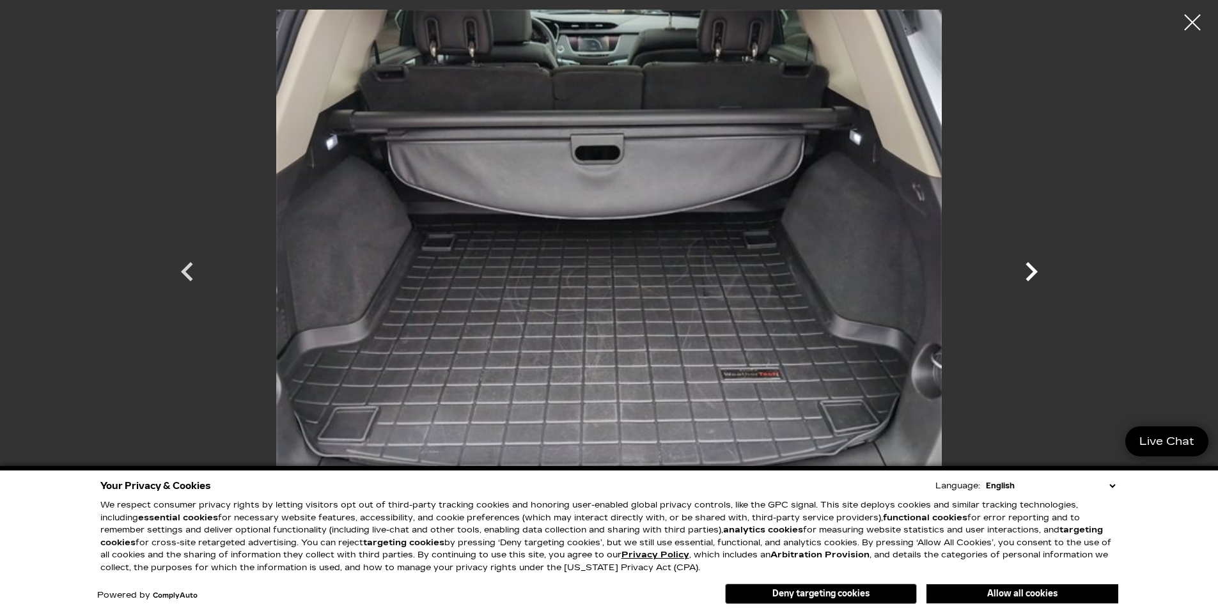
click at [1031, 274] on icon "Next" at bounding box center [1031, 272] width 38 height 38
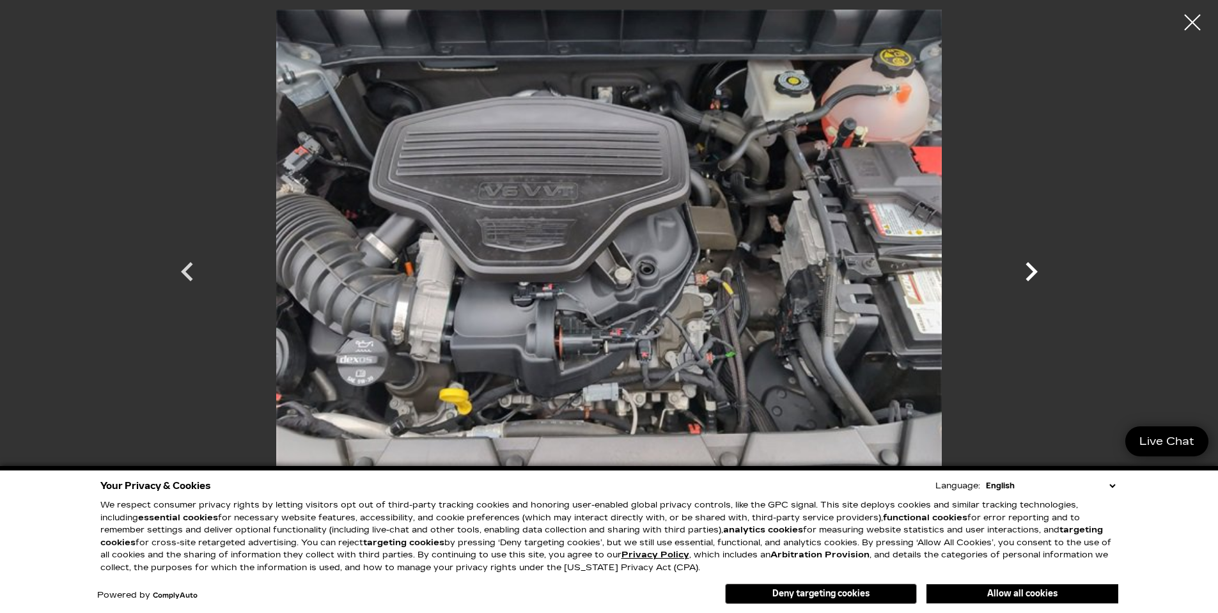
click at [1031, 274] on icon "Next" at bounding box center [1031, 272] width 38 height 38
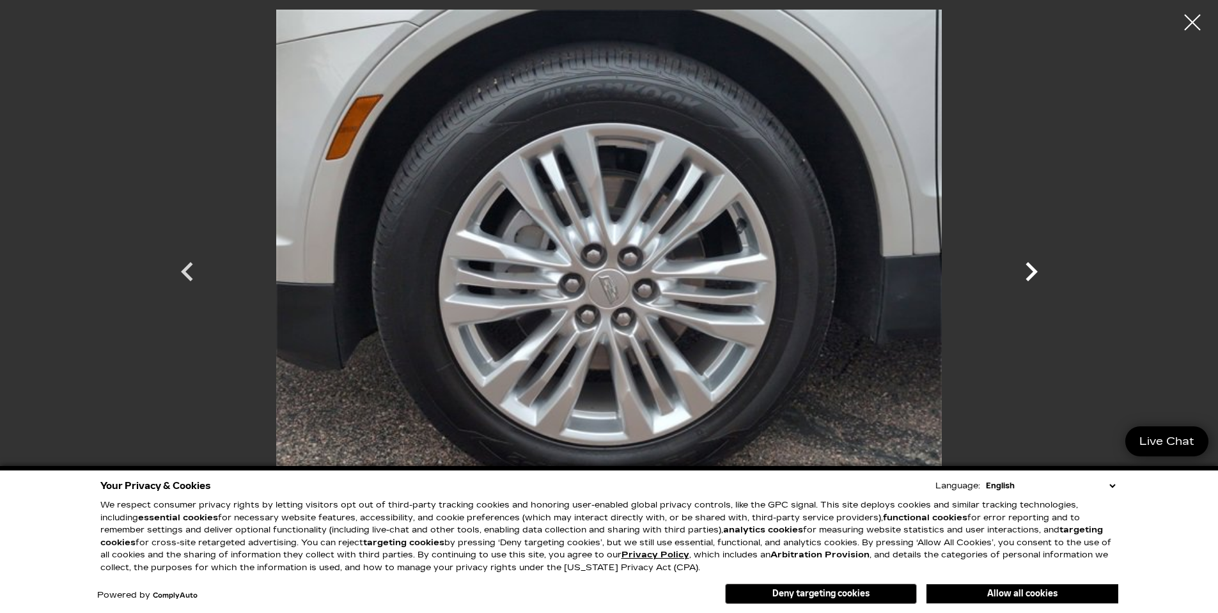
click at [1031, 274] on icon "Next" at bounding box center [1031, 272] width 38 height 38
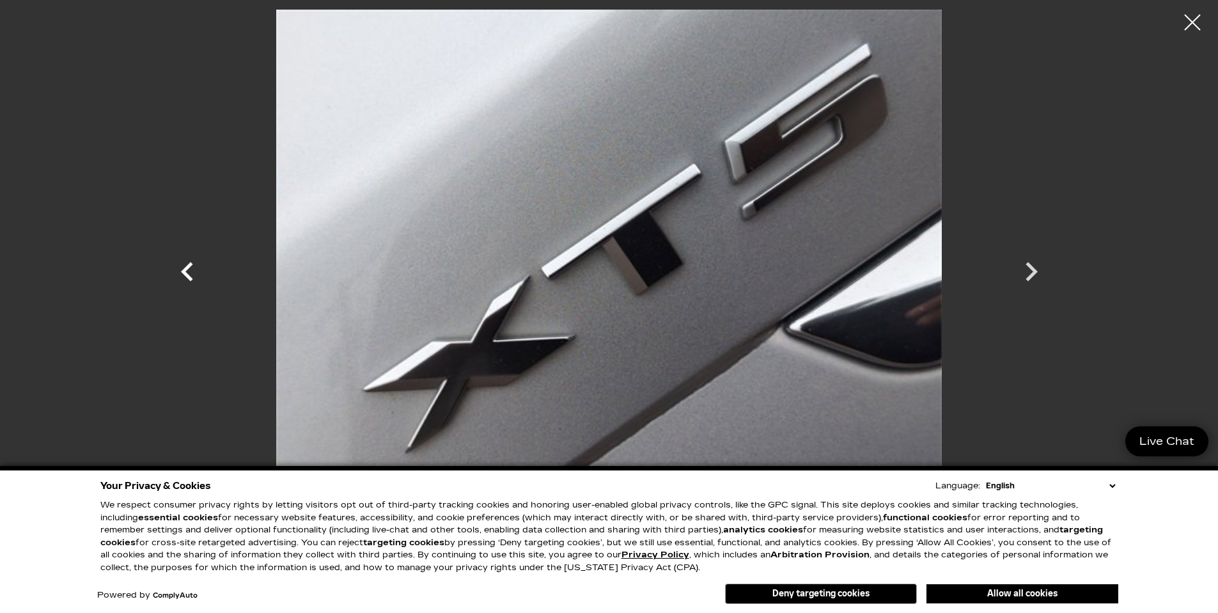
click at [186, 270] on icon "Previous" at bounding box center [187, 271] width 12 height 19
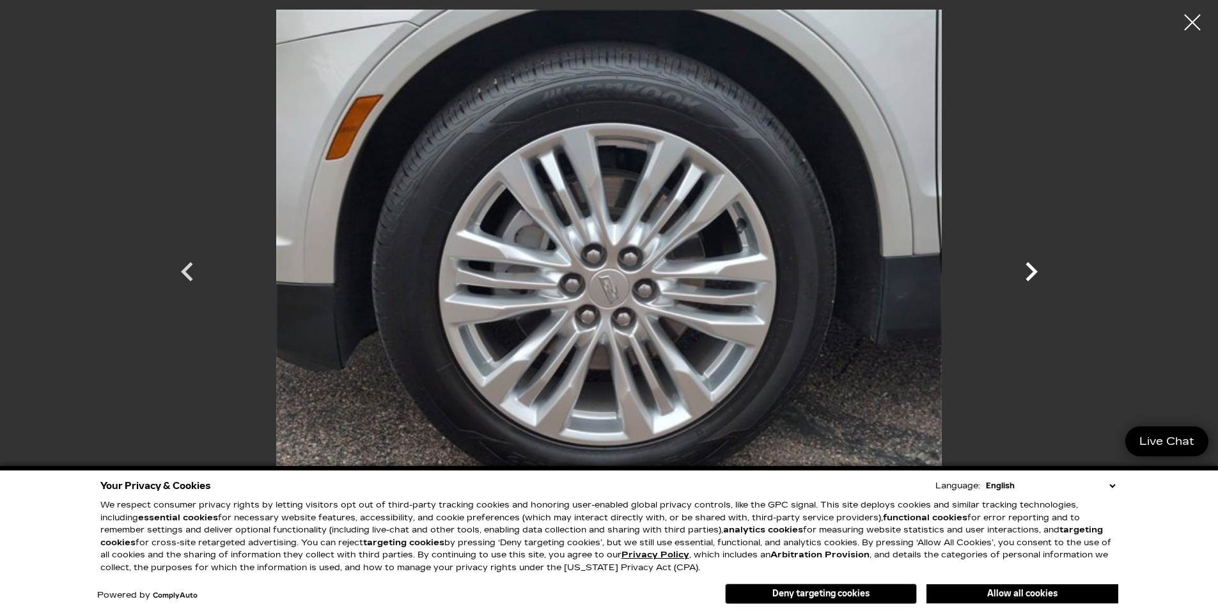
click at [1018, 260] on icon "Next" at bounding box center [1031, 272] width 38 height 38
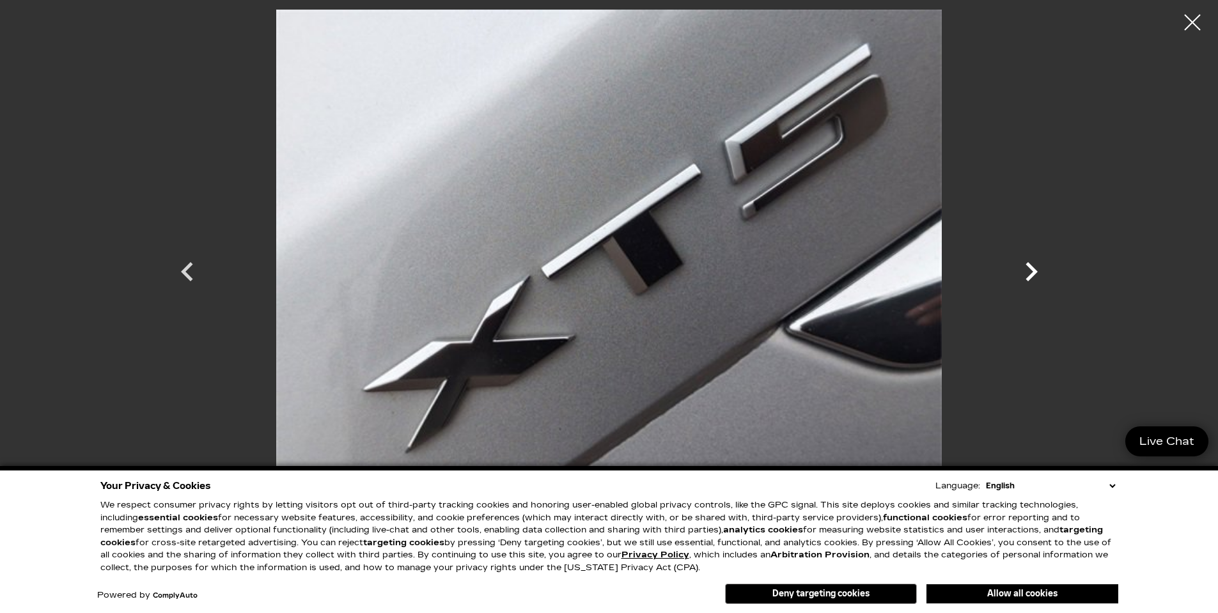
click at [1019, 261] on icon "Next" at bounding box center [1031, 272] width 38 height 38
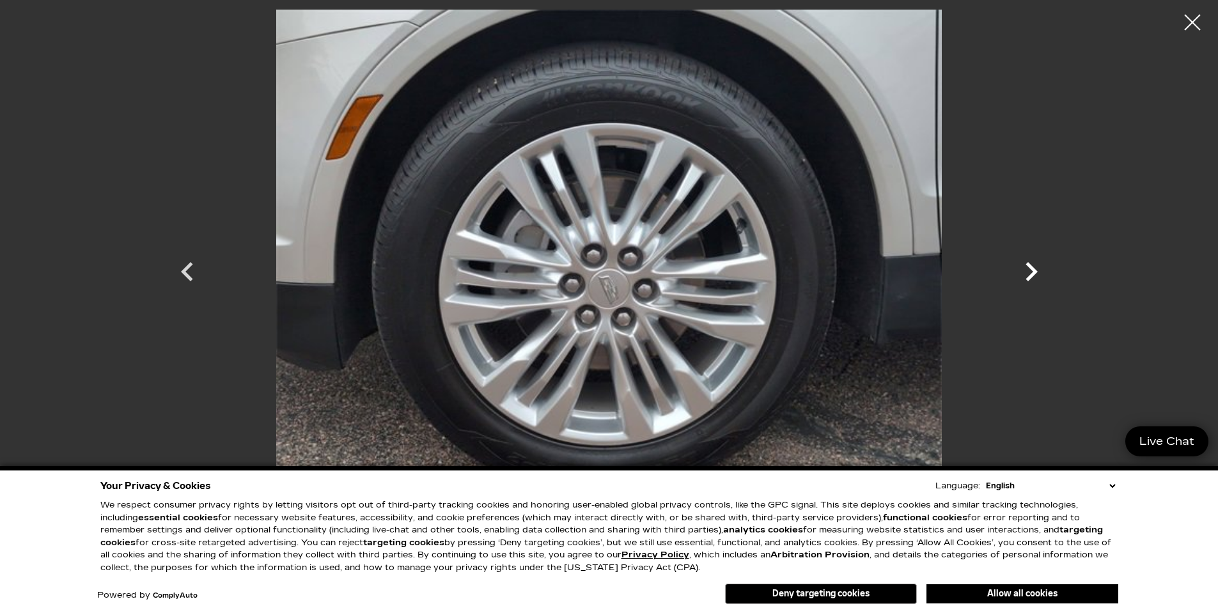
click at [1019, 260] on icon "Next" at bounding box center [1031, 272] width 38 height 38
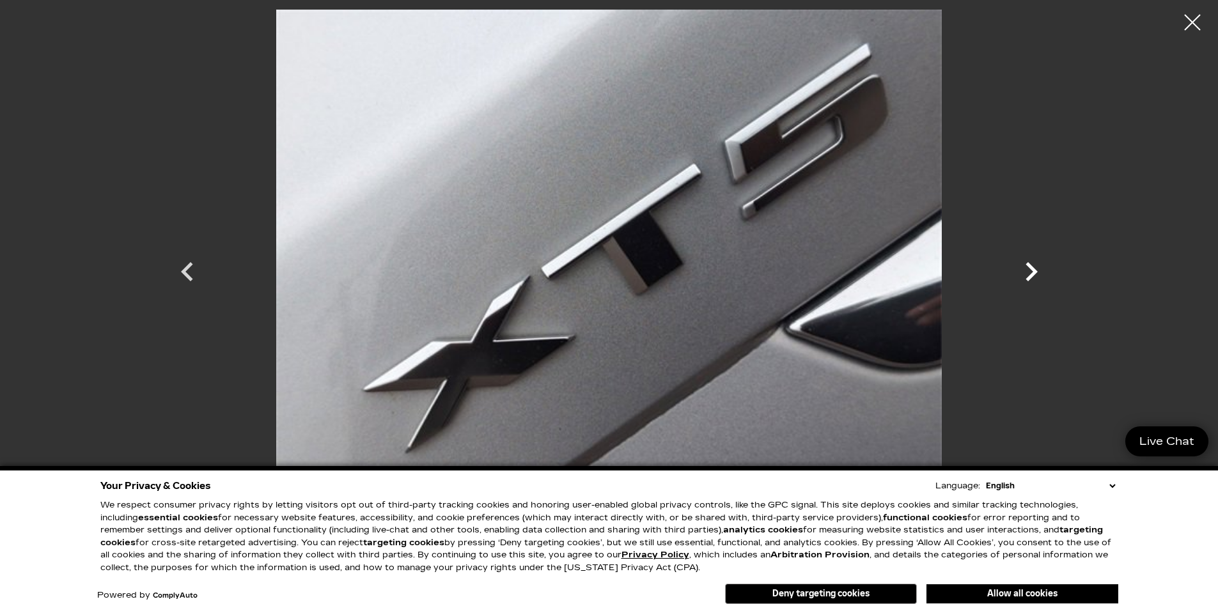
click at [1020, 261] on icon "Next" at bounding box center [1031, 272] width 38 height 38
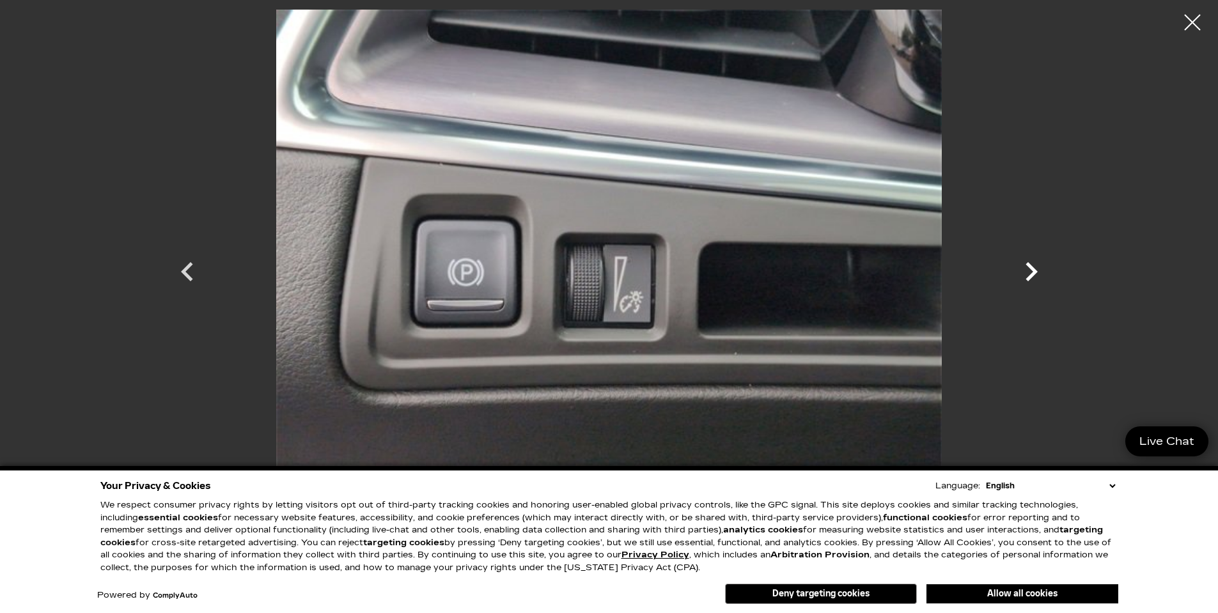
click at [1020, 261] on icon "Next" at bounding box center [1031, 272] width 38 height 38
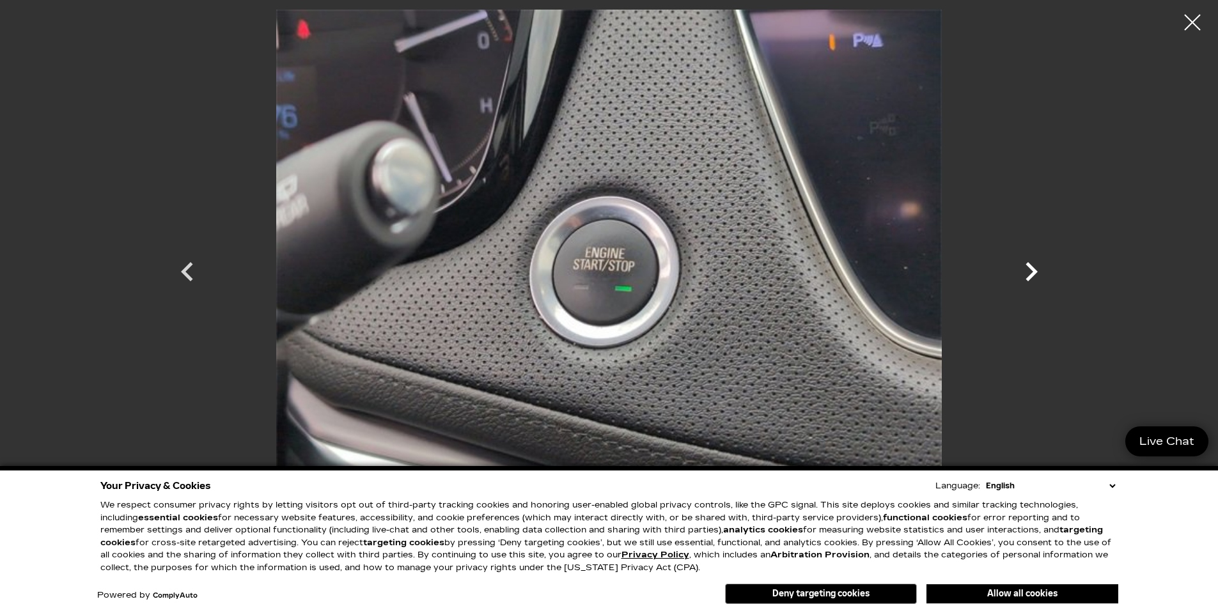
click at [1020, 261] on icon "Next" at bounding box center [1031, 272] width 38 height 38
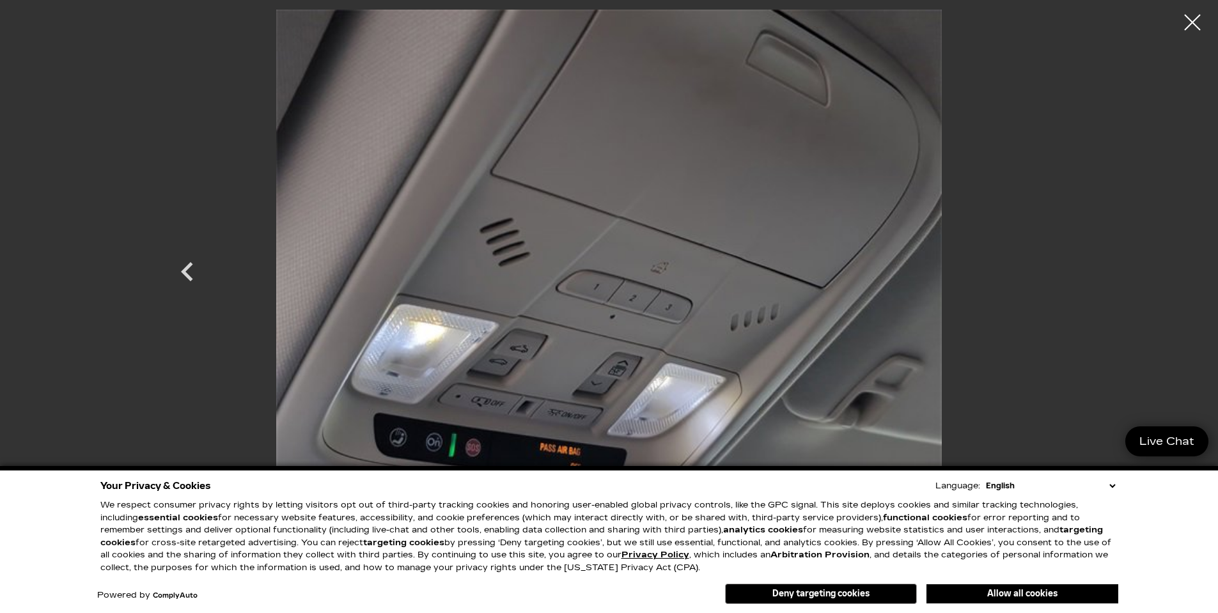
click at [1020, 262] on div at bounding box center [609, 260] width 895 height 501
click at [1019, 274] on div at bounding box center [609, 260] width 895 height 501
click at [1194, 24] on div at bounding box center [1193, 23] width 34 height 34
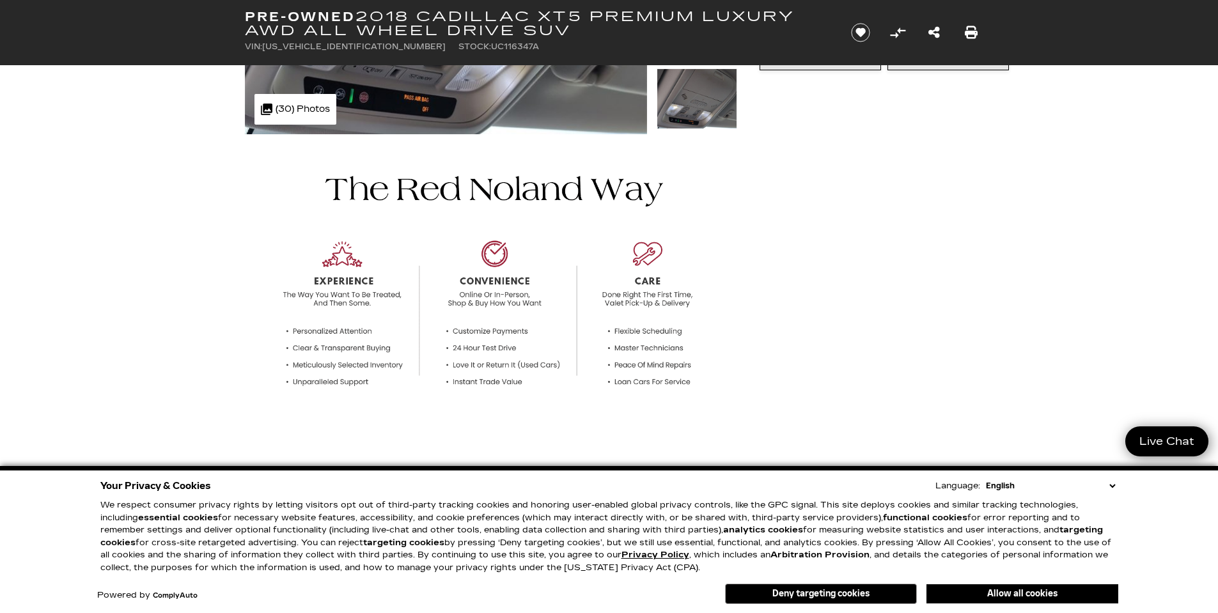
scroll to position [320, 0]
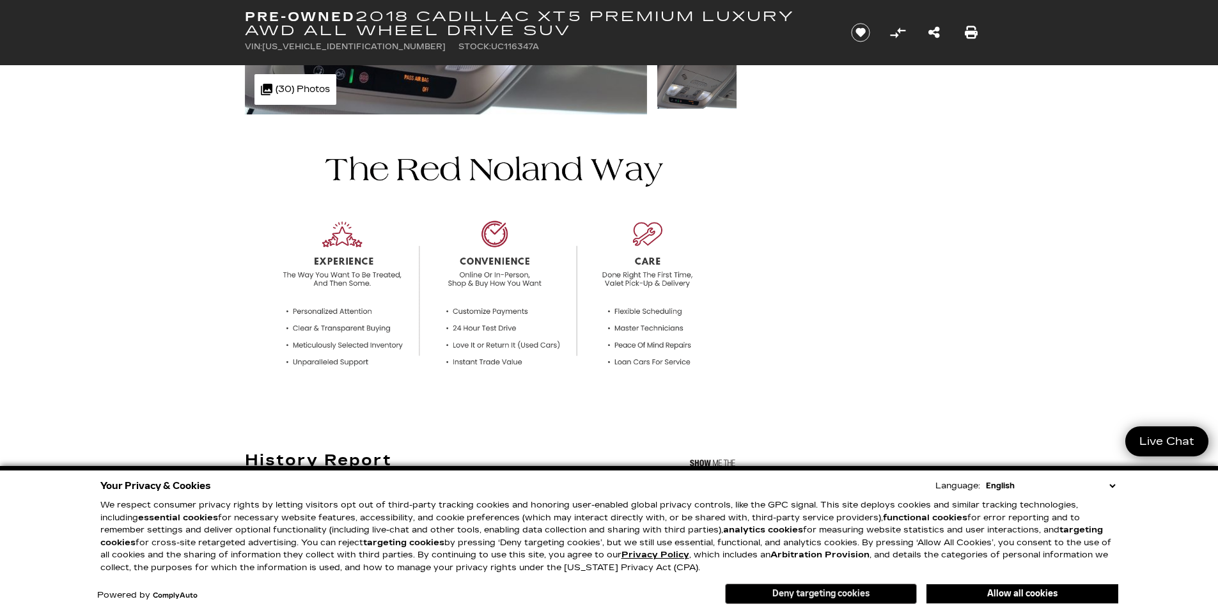
click at [839, 588] on button "Deny targeting cookies" at bounding box center [821, 594] width 192 height 20
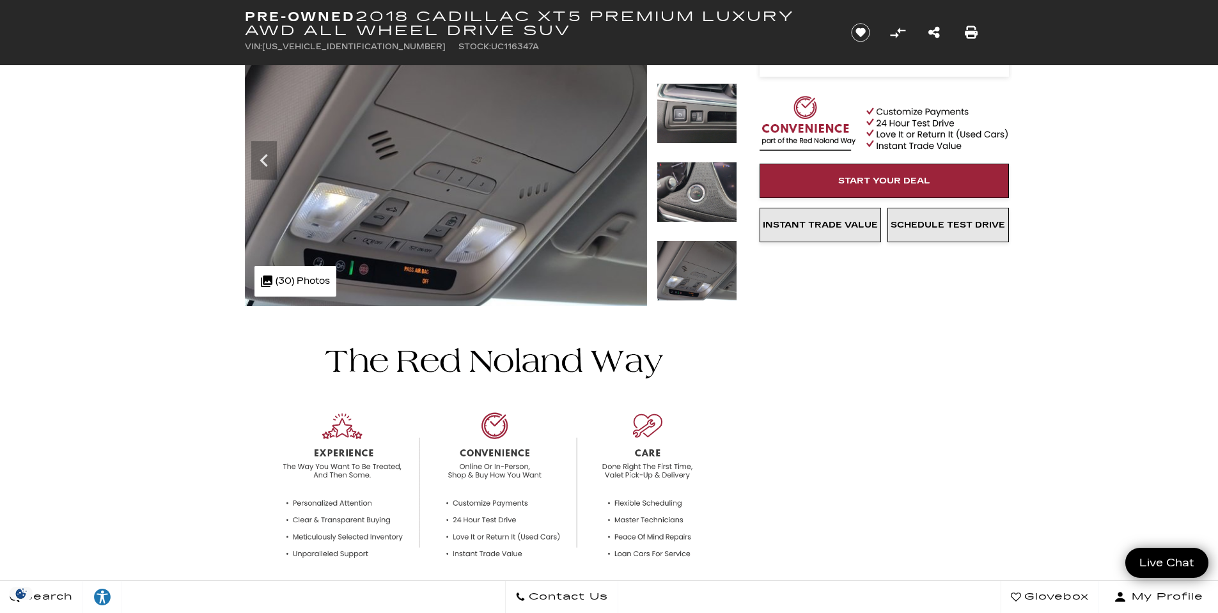
scroll to position [0, 0]
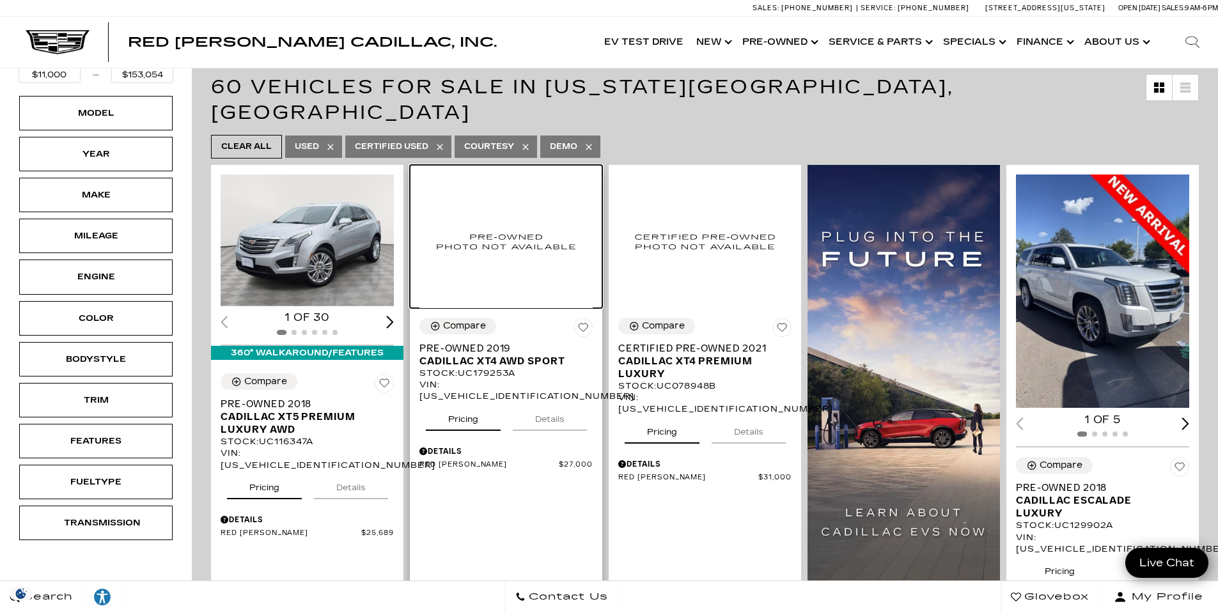
click at [515, 221] on img at bounding box center [505, 242] width 173 height 134
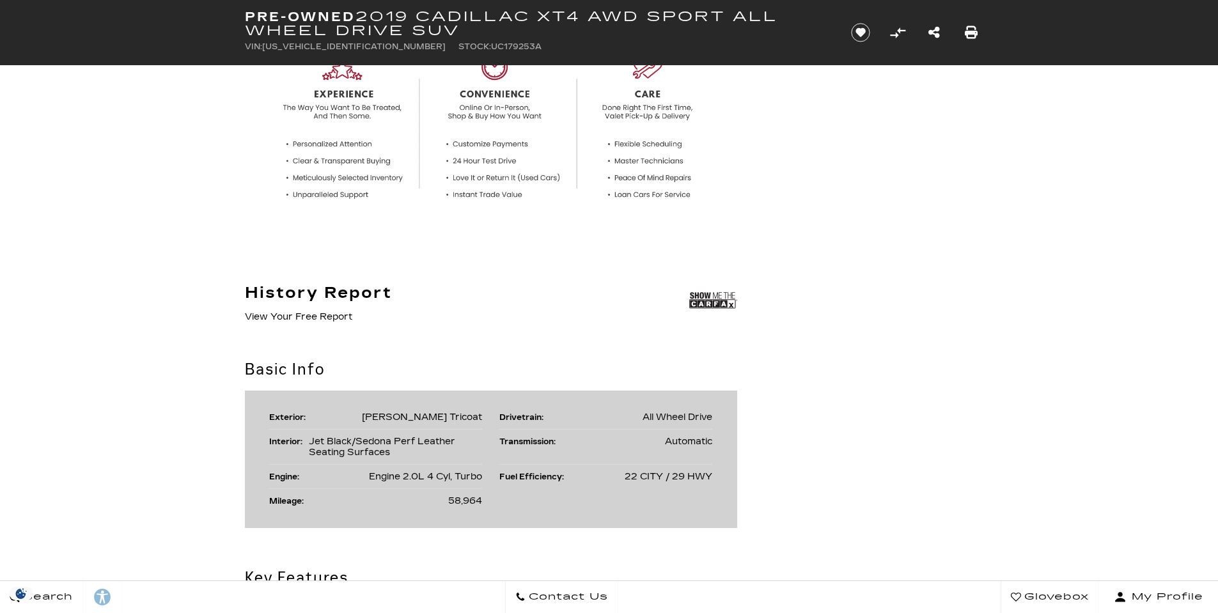
scroll to position [512, 0]
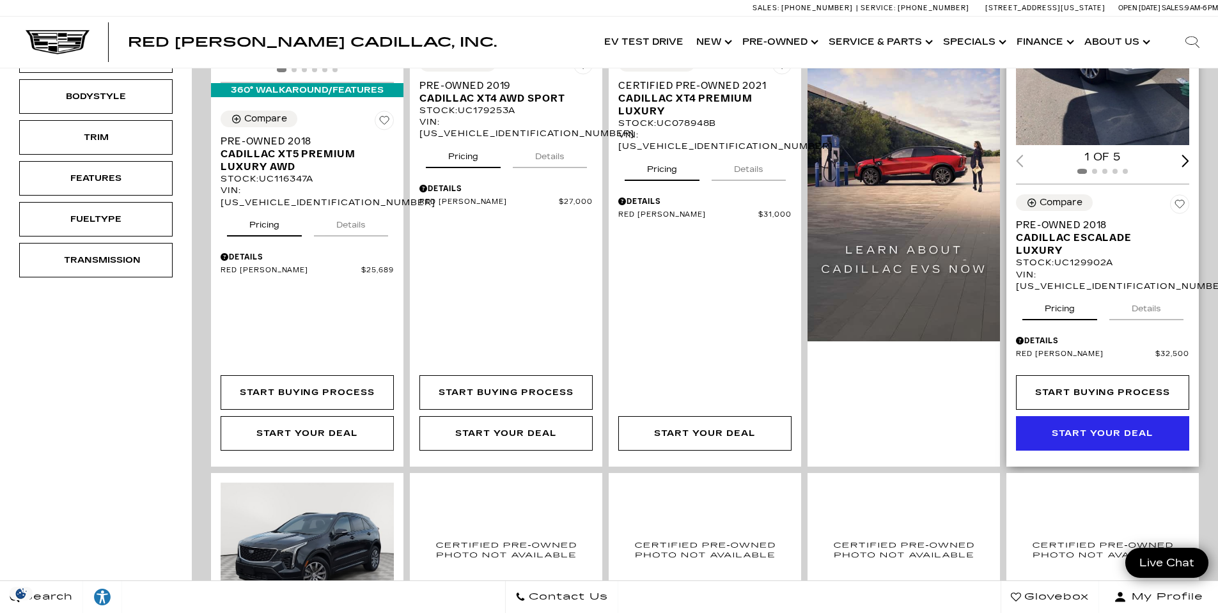
scroll to position [192, 0]
